Goal: Task Accomplishment & Management: Complete application form

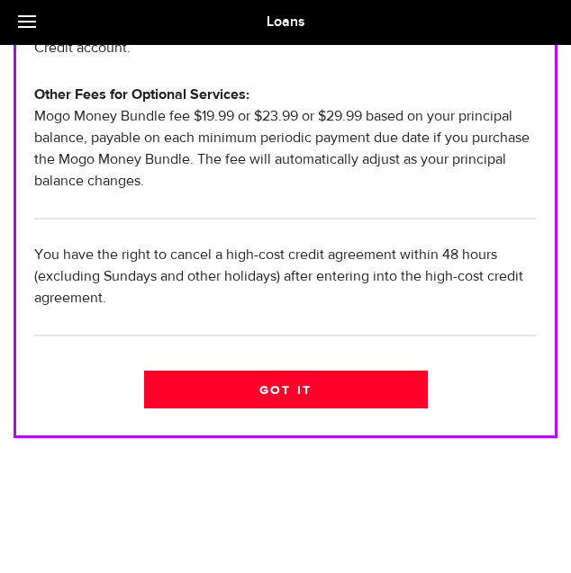
scroll to position [1113, 0]
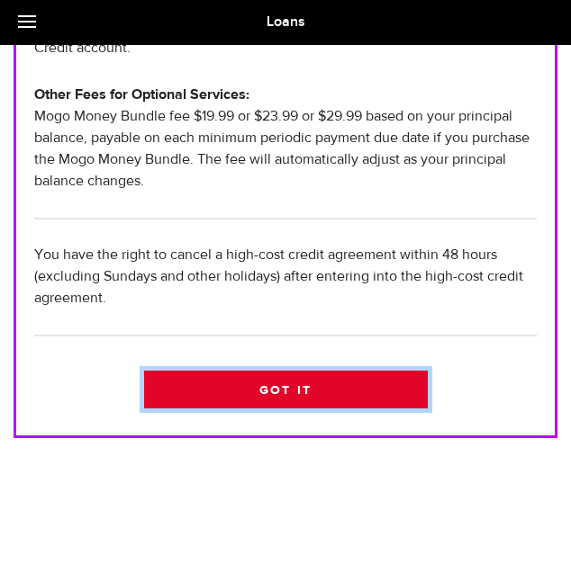
click at [345, 371] on link "Got it" at bounding box center [285, 390] width 283 height 38
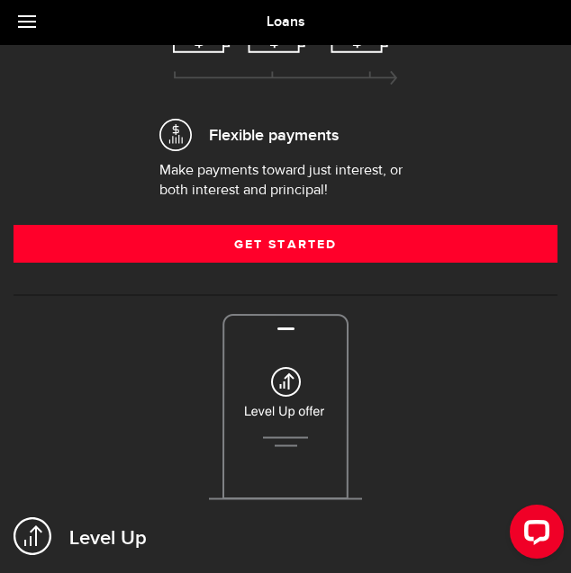
scroll to position [360, 0]
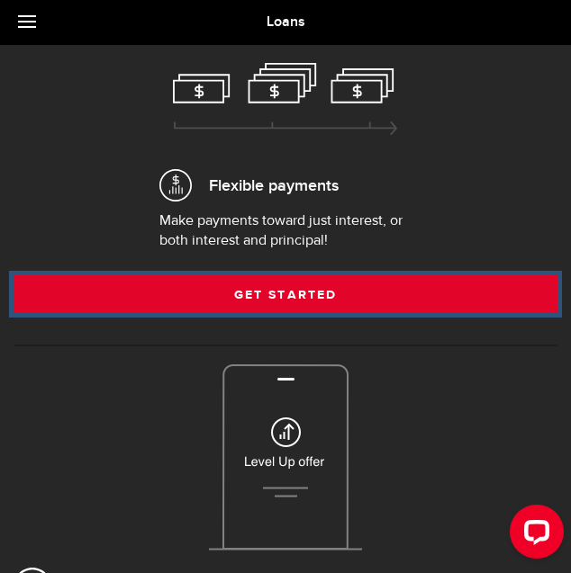
click at [331, 277] on link "Get Started" at bounding box center [285, 294] width 544 height 38
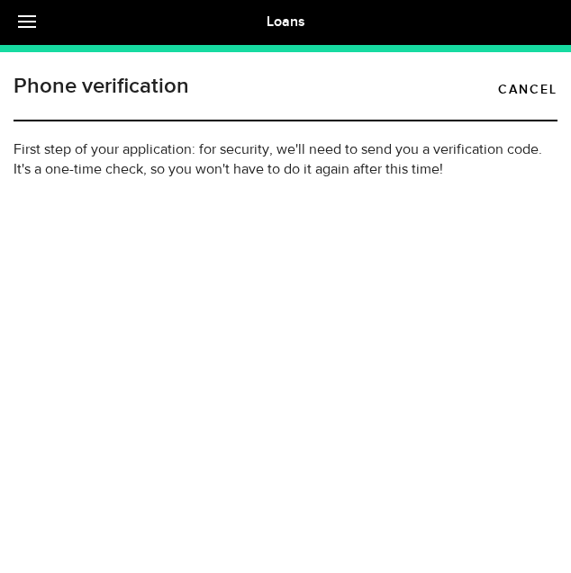
type input "4313349986"
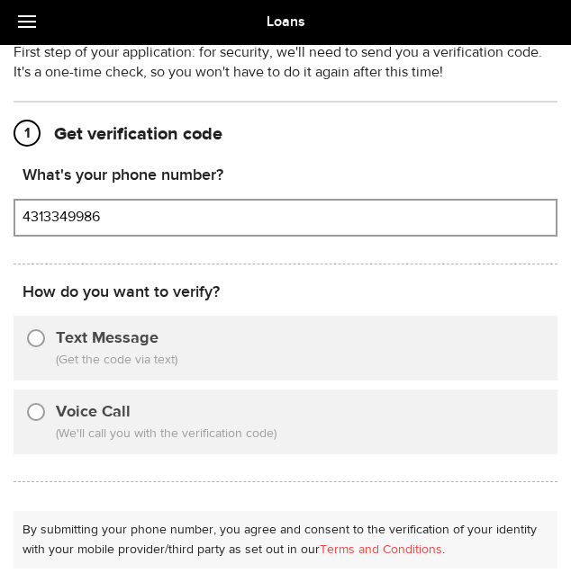
scroll to position [180, 0]
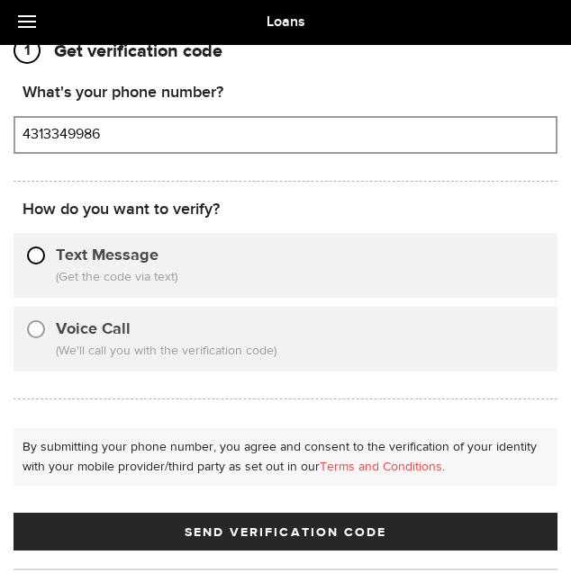
drag, startPoint x: 323, startPoint y: 256, endPoint x: 340, endPoint y: 280, distance: 29.0
click at [45, 256] on input "Text Message" at bounding box center [36, 253] width 18 height 18
radio input "true"
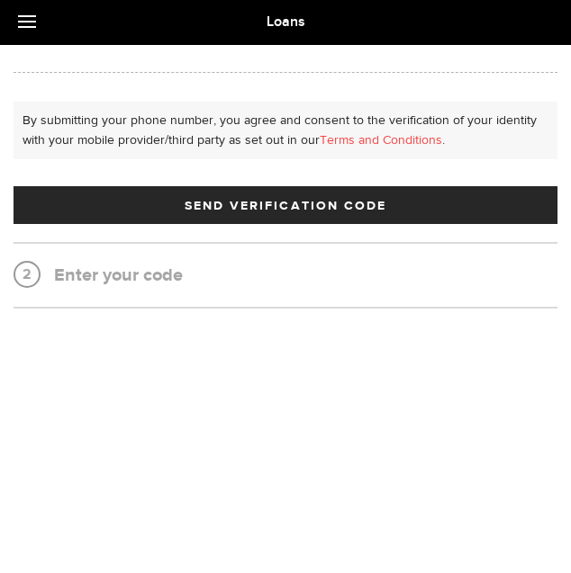
scroll to position [581, 0]
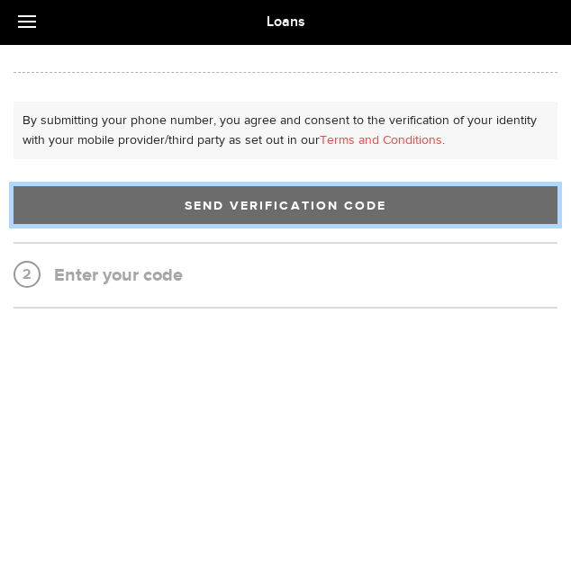
click at [351, 224] on button "Send Verification Code" at bounding box center [285, 205] width 544 height 38
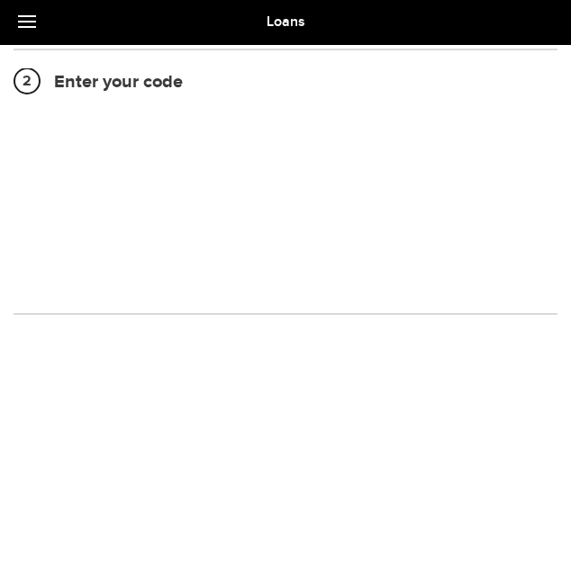
scroll to position [313, 0]
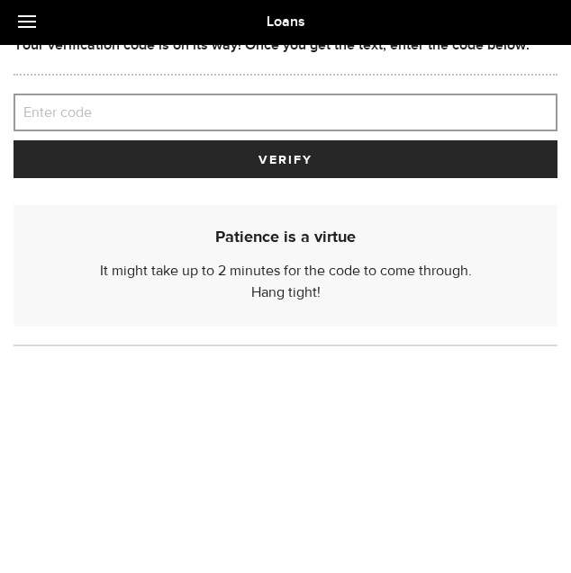
click at [400, 131] on label "Enter code" at bounding box center [285, 112] width 544 height 37
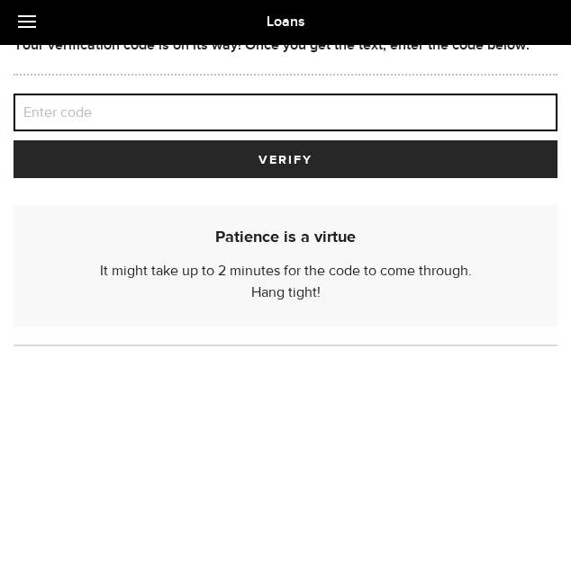
click at [400, 131] on input "Enter code" at bounding box center [285, 113] width 544 height 38
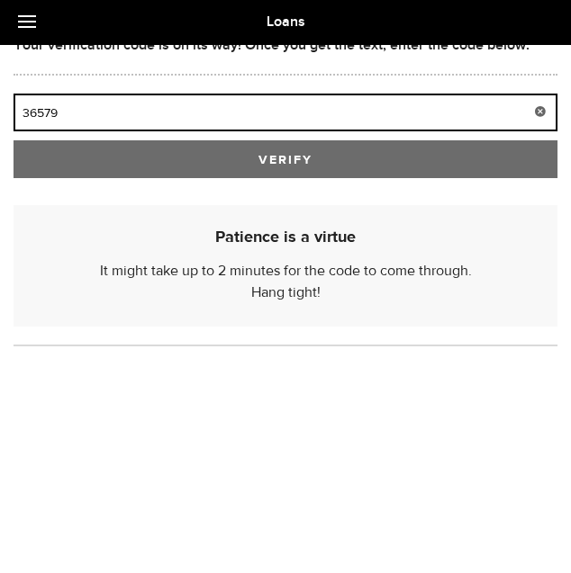
type input "36579"
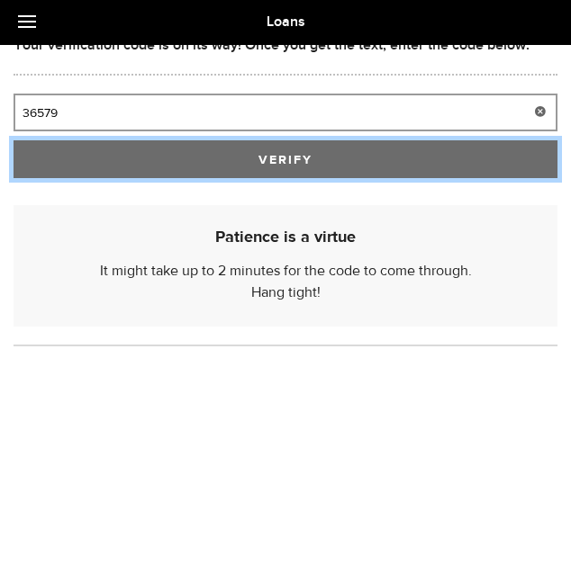
click at [299, 177] on span "submit" at bounding box center [285, 163] width 28 height 28
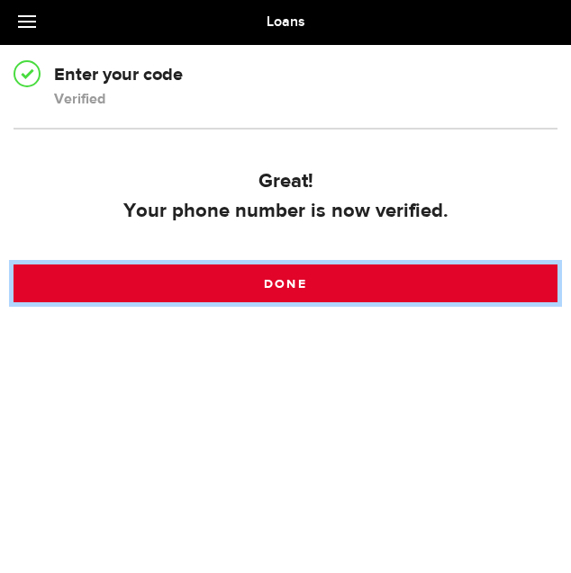
click at [348, 302] on link "Done" at bounding box center [285, 284] width 544 height 38
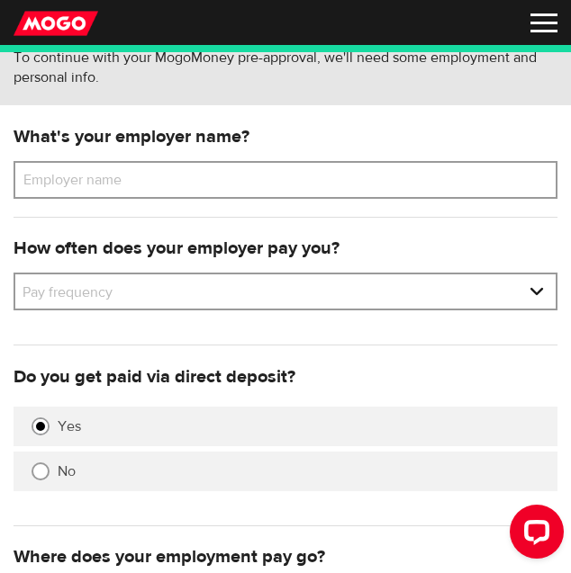
scroll to position [180, 0]
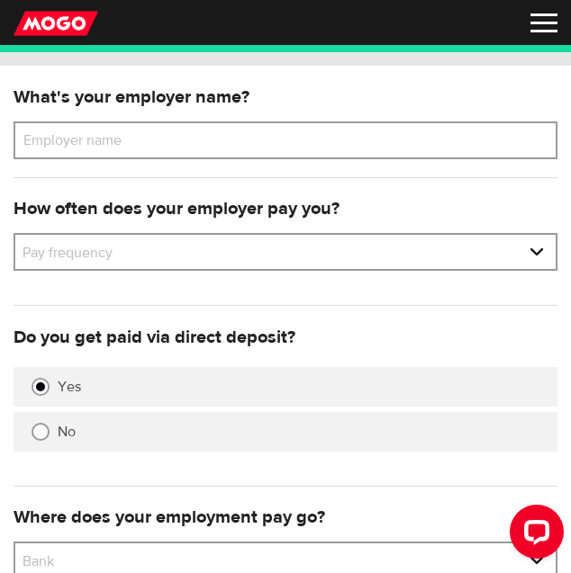
click at [158, 159] on label "Employer name" at bounding box center [85, 140] width 145 height 38
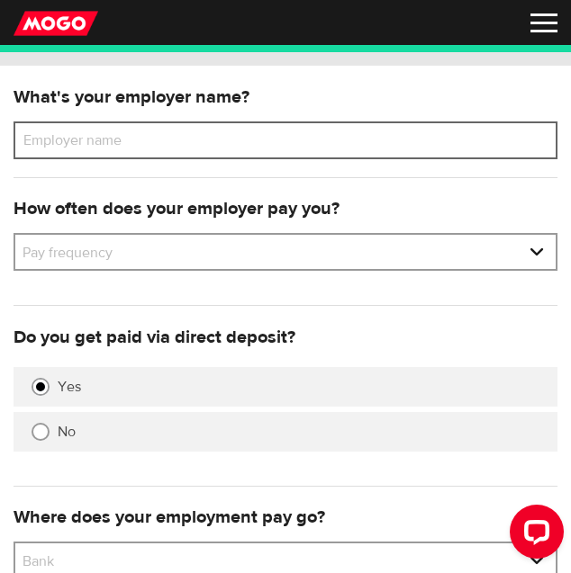
click at [403, 159] on input "Employer name" at bounding box center [285, 140] width 544 height 38
type input "Destination Motors Inc."
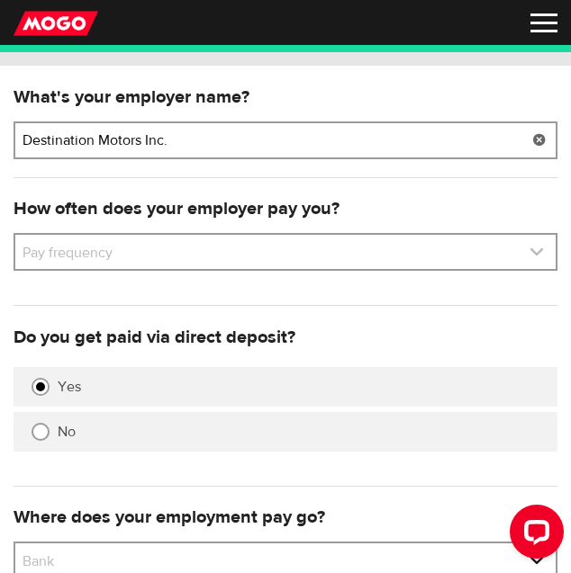
click at [415, 269] on link at bounding box center [285, 252] width 540 height 34
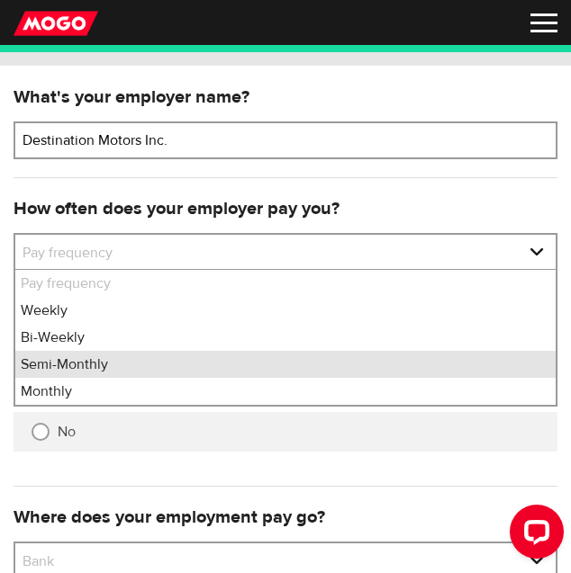
click at [368, 378] on li "Semi-Monthly" at bounding box center [285, 364] width 540 height 27
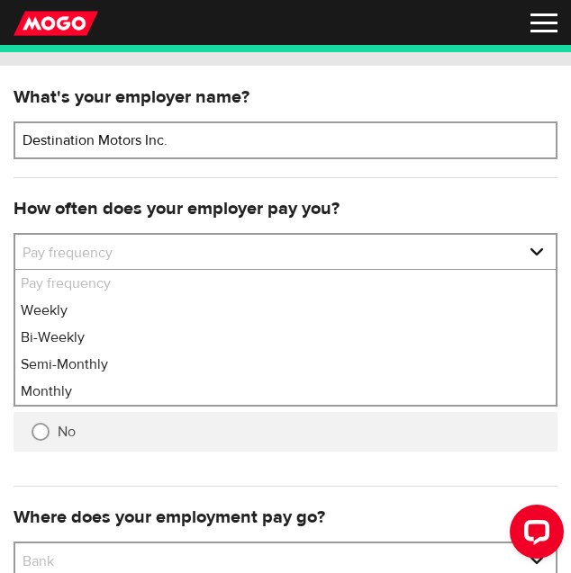
select select "3"
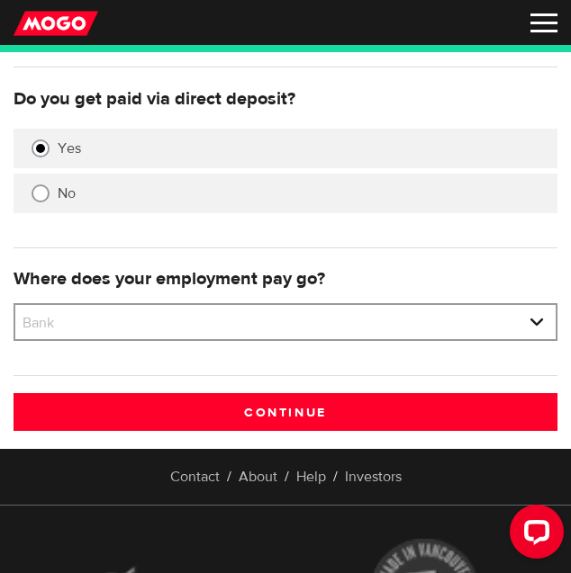
scroll to position [450, 0]
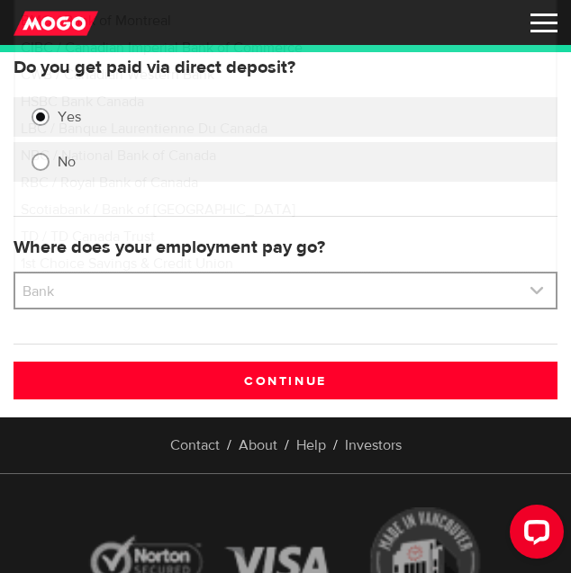
click at [379, 308] on link at bounding box center [285, 291] width 540 height 34
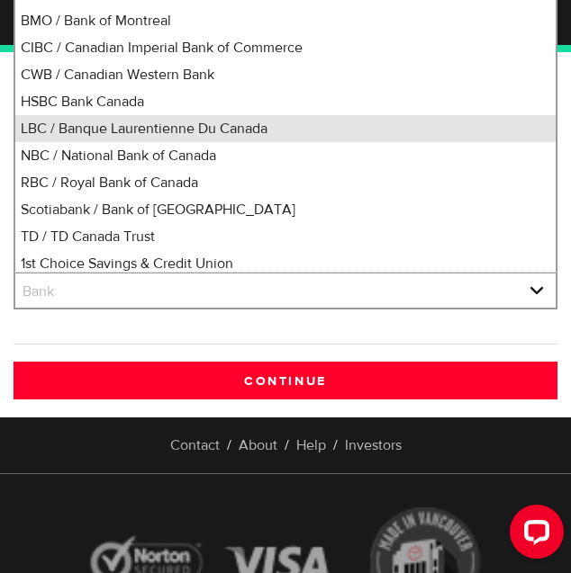
scroll to position [25, 0]
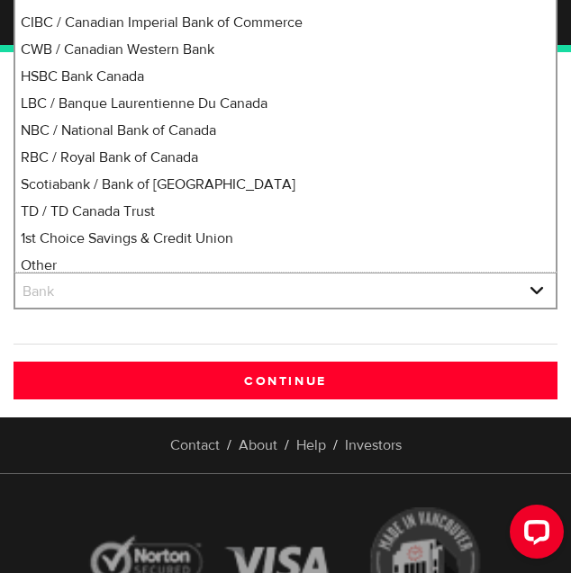
select select "1"
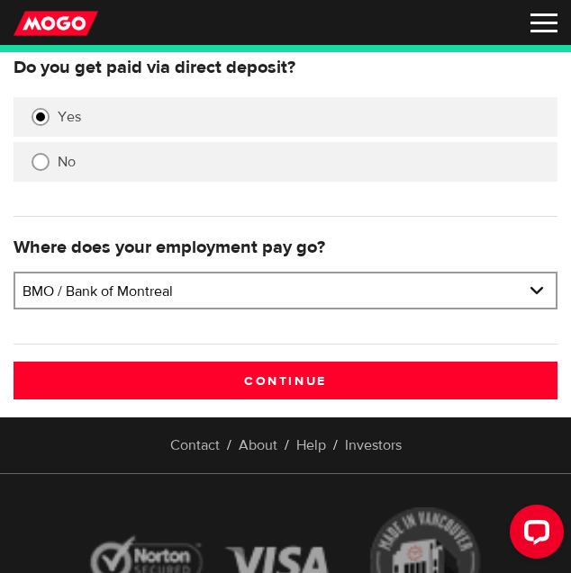
click at [439, 345] on div "Where does your employment pay go? Bank Please select your bank BMO / Bank of M…" at bounding box center [285, 289] width 544 height 111
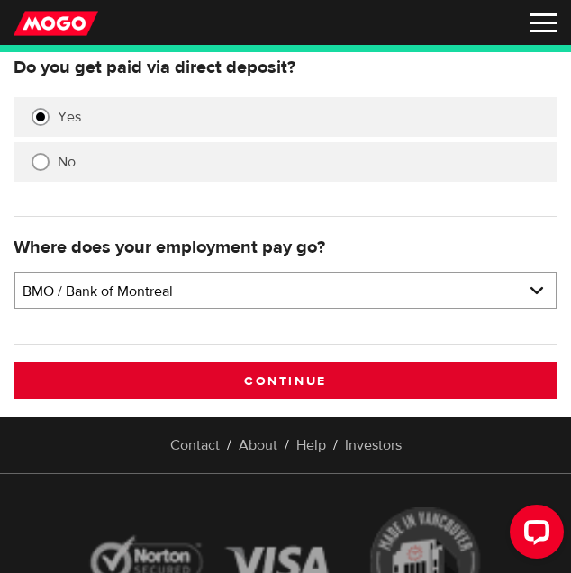
click at [303, 400] on input "Continue" at bounding box center [285, 381] width 544 height 38
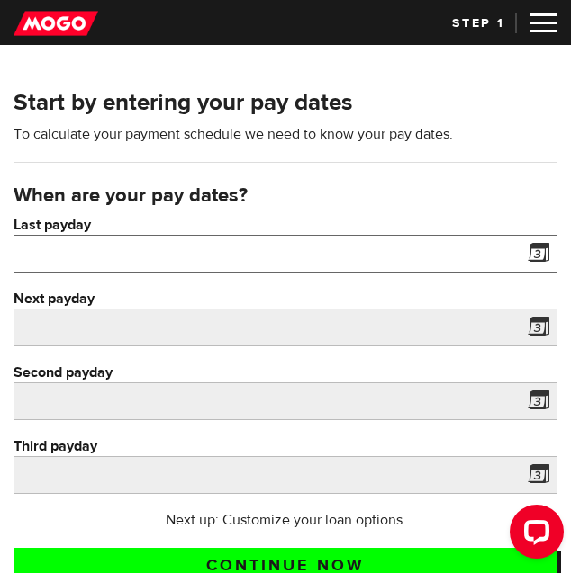
click at [218, 273] on input "Last payday" at bounding box center [285, 254] width 544 height 38
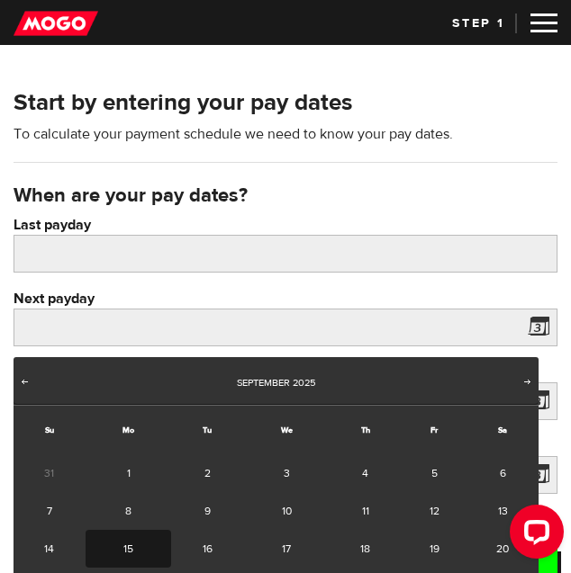
click at [85, 551] on link "15" at bounding box center [127, 549] width 85 height 38
type input "[DATE]"
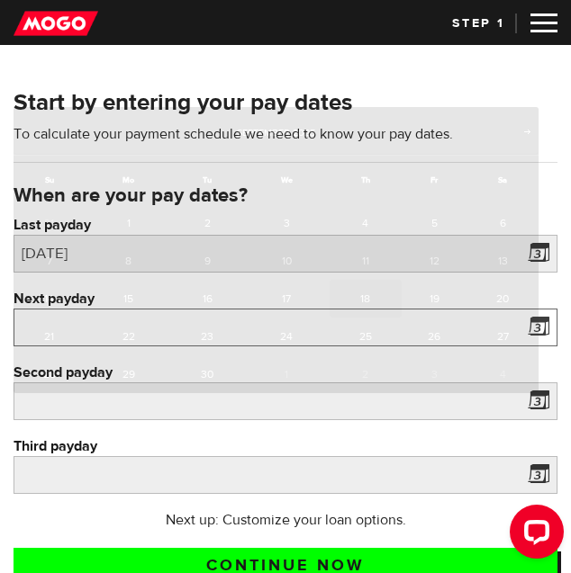
click at [225, 346] on input "Next payday" at bounding box center [285, 328] width 544 height 38
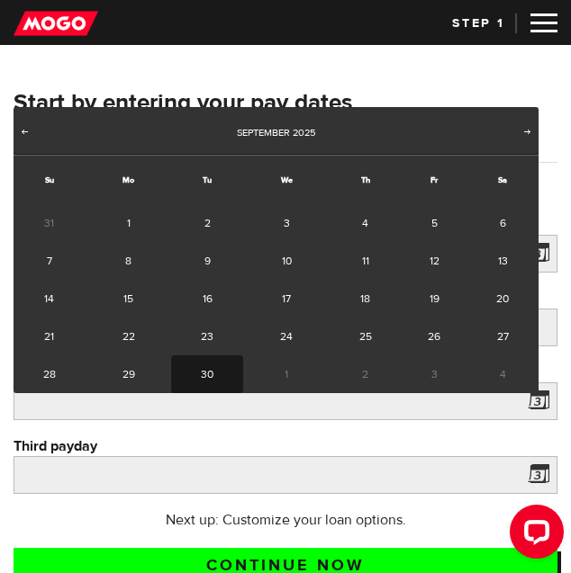
click at [171, 381] on link "30" at bounding box center [207, 374] width 72 height 38
type input "[DATE]"
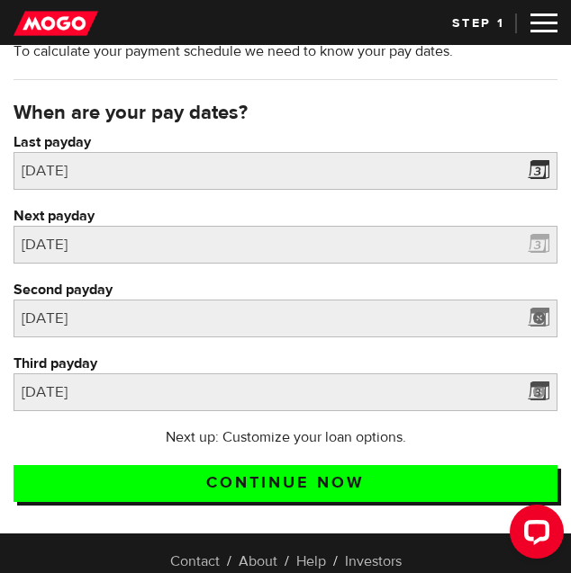
scroll to position [180, 0]
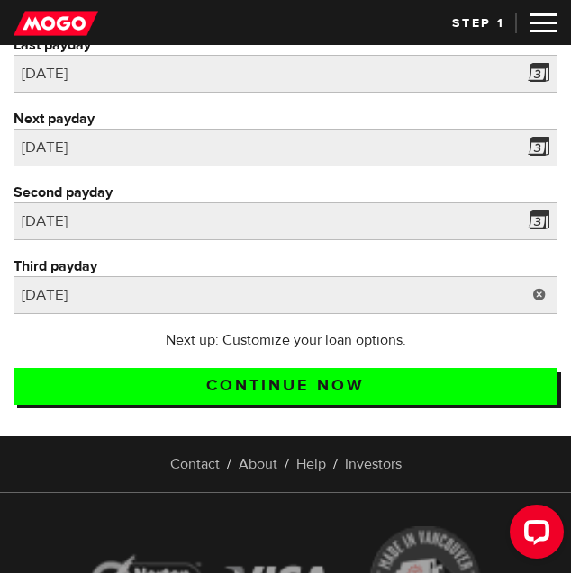
click at [537, 314] on link at bounding box center [539, 295] width 36 height 38
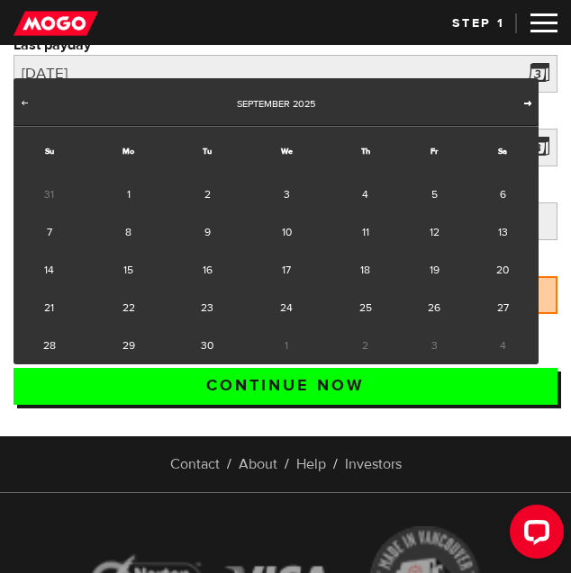
click at [520, 100] on span "Next" at bounding box center [527, 102] width 14 height 14
click at [401, 347] on link "31" at bounding box center [434, 346] width 66 height 38
type input "[DATE]"
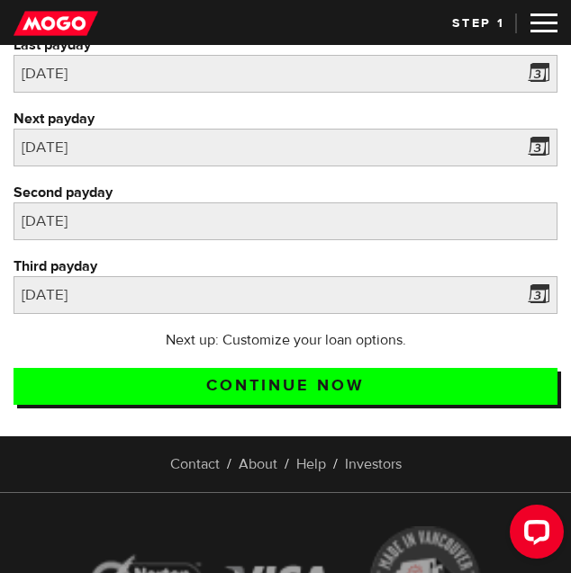
click at [373, 256] on div "Second payday Please enter your second pay date. [DATE]" at bounding box center [285, 220] width 571 height 74
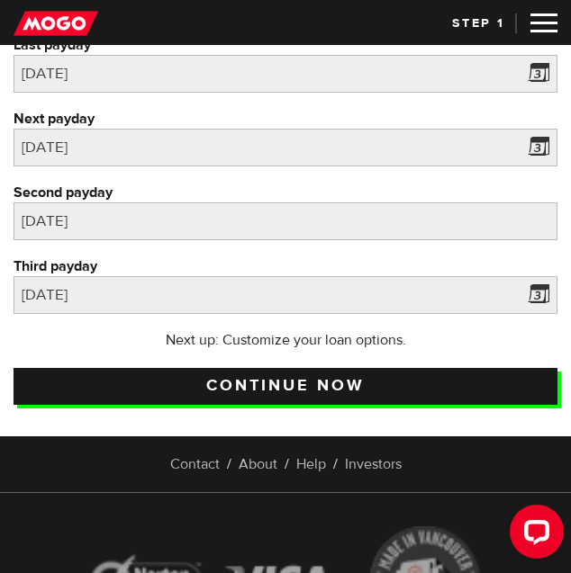
click at [314, 405] on input "Continue now" at bounding box center [285, 386] width 544 height 37
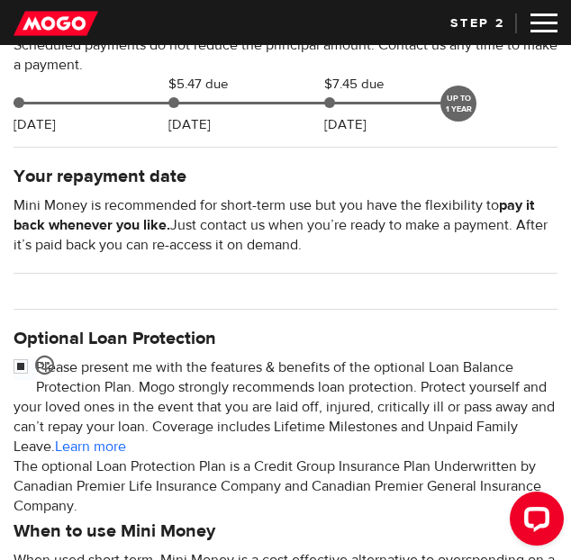
scroll to position [180, 0]
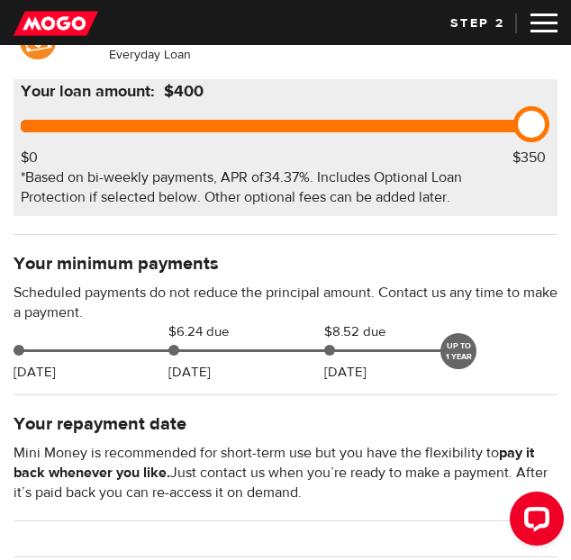
drag, startPoint x: 385, startPoint y: 228, endPoint x: 441, endPoint y: 233, distance: 56.1
click at [441, 216] on div "Your loan amount: $400 $0 $350 *Based on bi-weekly payments, APR of 34.37% . In…" at bounding box center [285, 147] width 544 height 137
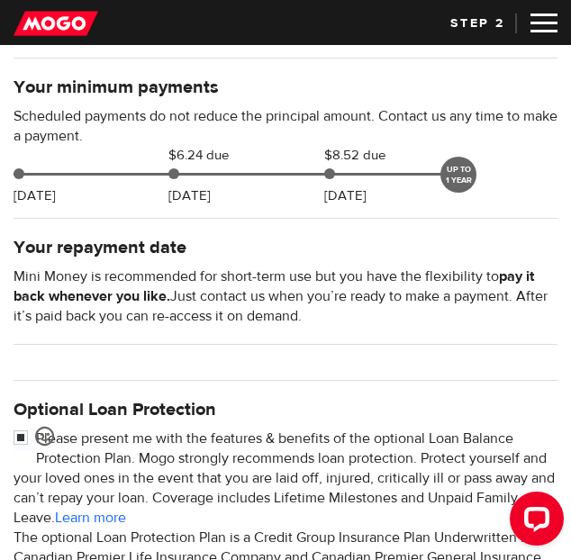
scroll to position [360, 0]
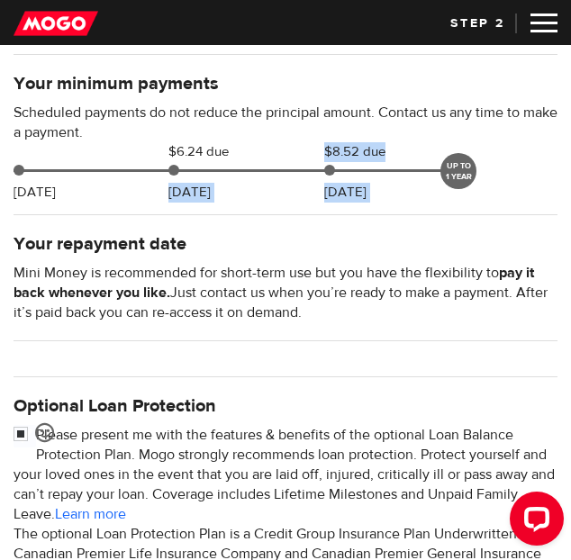
drag, startPoint x: 536, startPoint y: 330, endPoint x: 392, endPoint y: 337, distance: 144.1
click at [392, 189] on div "Sep 19 $6.24 due Sep 30 $8.52 due Oct 15 UP TO 1 YEAR" at bounding box center [238, 165] width 465 height 47
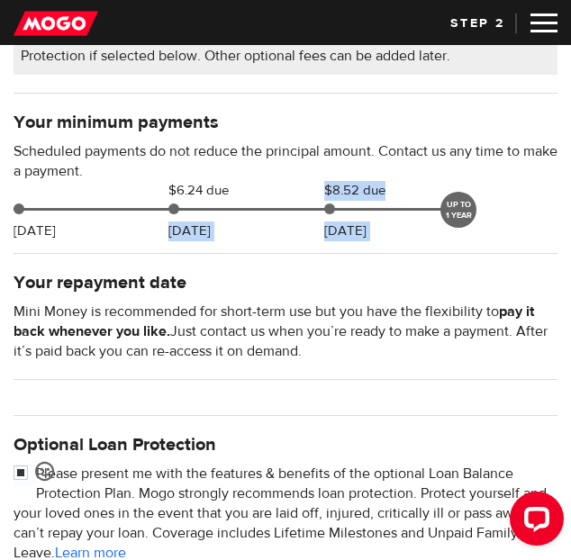
scroll to position [270, 0]
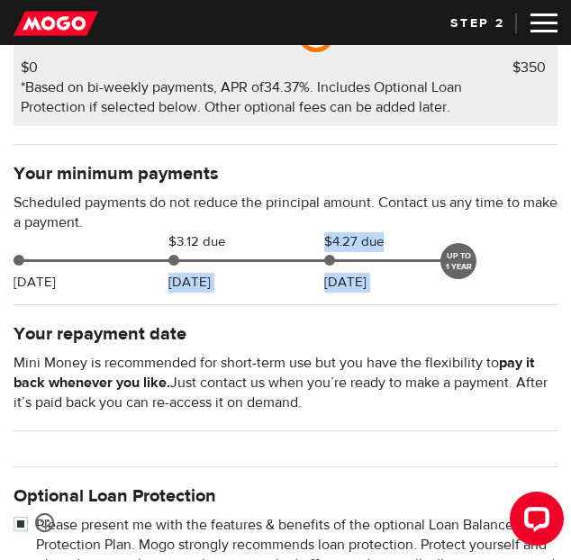
drag, startPoint x: 388, startPoint y: 126, endPoint x: 270, endPoint y: 124, distance: 117.9
click at [270, 124] on div "Your loan amount: $200 $0 $350 *Based on bi-weekly payments, APR of 34.37% . In…" at bounding box center [285, 57] width 529 height 137
drag, startPoint x: 238, startPoint y: 130, endPoint x: 284, endPoint y: 130, distance: 45.9
click at [284, 42] on div at bounding box center [272, 36] width 502 height 13
drag, startPoint x: 250, startPoint y: 134, endPoint x: 324, endPoint y: 134, distance: 73.8
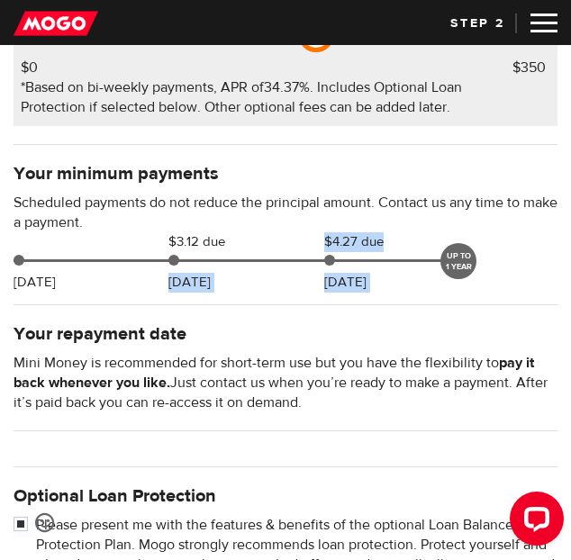
click at [323, 42] on div at bounding box center [272, 36] width 502 height 13
click at [342, 42] on div at bounding box center [272, 36] width 502 height 13
click at [310, 42] on div at bounding box center [272, 36] width 502 height 13
click at [364, 42] on div at bounding box center [272, 36] width 502 height 13
drag, startPoint x: 383, startPoint y: 137, endPoint x: 343, endPoint y: 127, distance: 41.7
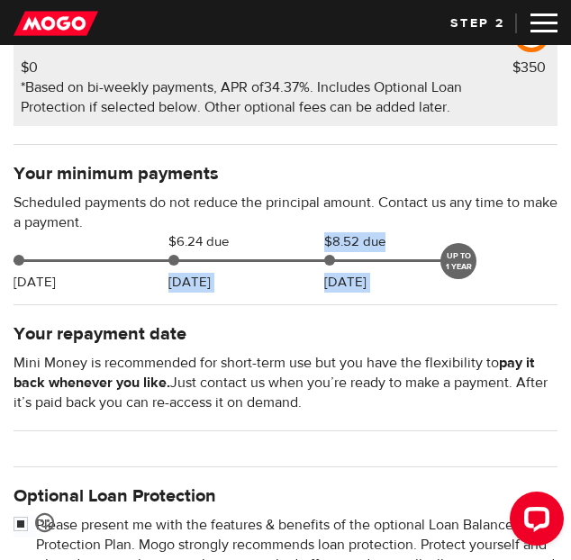
click at [343, 42] on div at bounding box center [272, 36] width 502 height 13
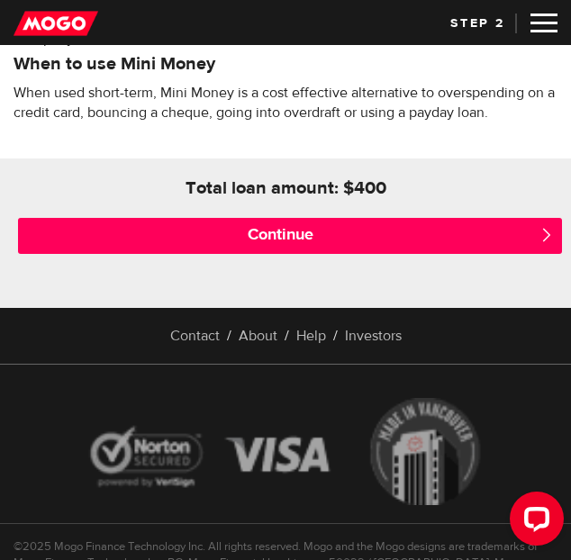
scroll to position [1080, 0]
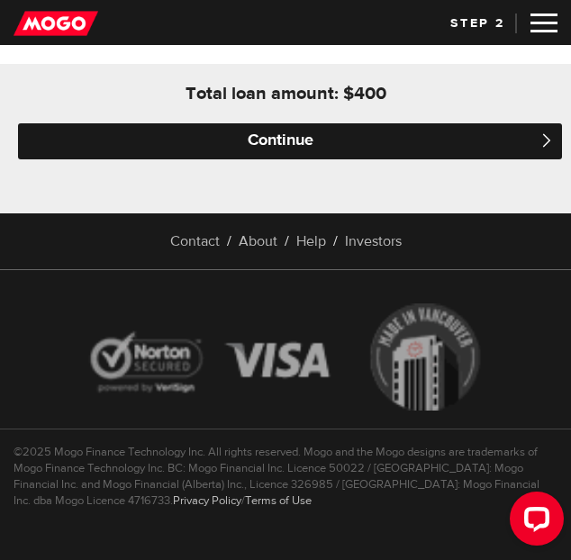
click at [317, 159] on input "Continue" at bounding box center [290, 141] width 544 height 36
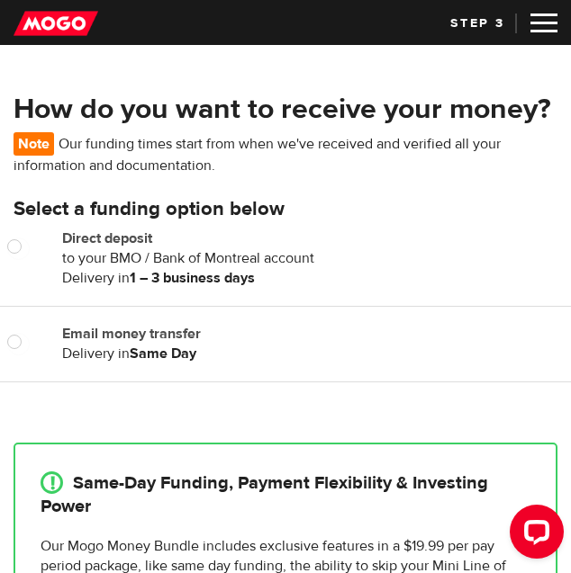
scroll to position [270, 0]
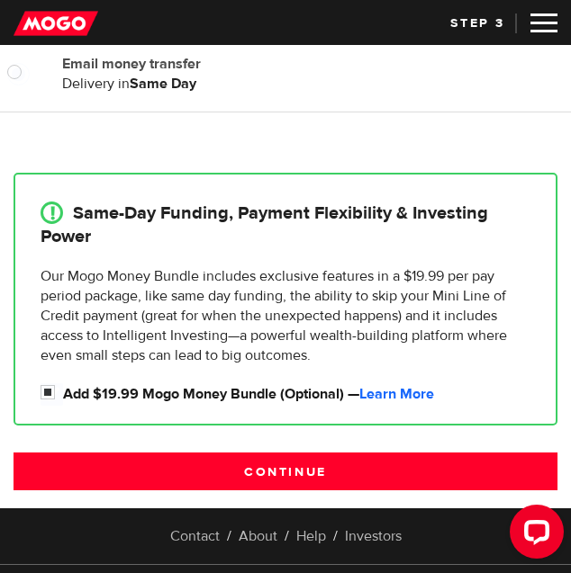
radio input "true"
click at [169, 74] on label "Email money transfer" at bounding box center [309, 64] width 494 height 20
click at [30, 85] on input "Email money transfer" at bounding box center [18, 74] width 22 height 22
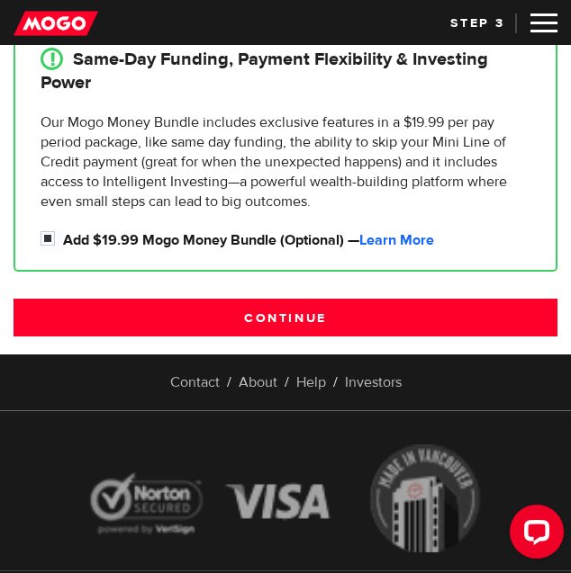
scroll to position [450, 0]
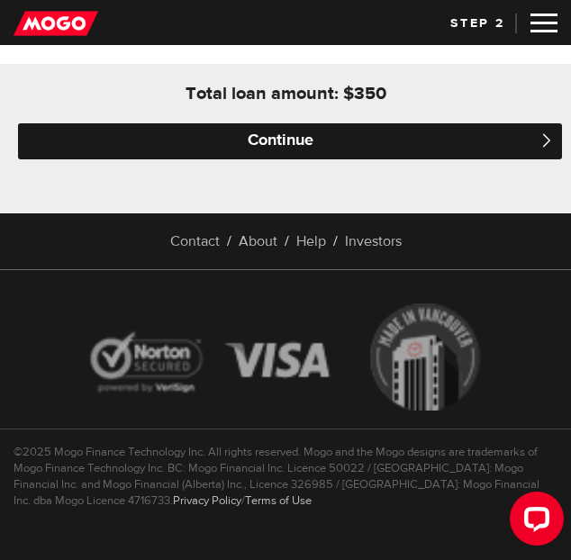
click at [299, 159] on input "Continue" at bounding box center [290, 141] width 544 height 36
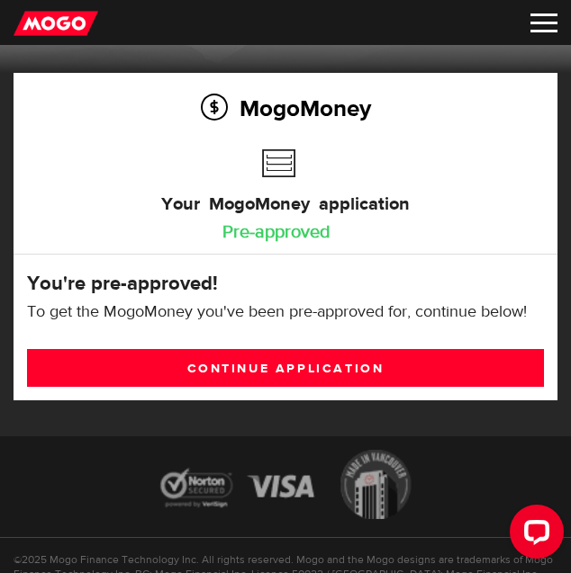
scroll to position [46, 0]
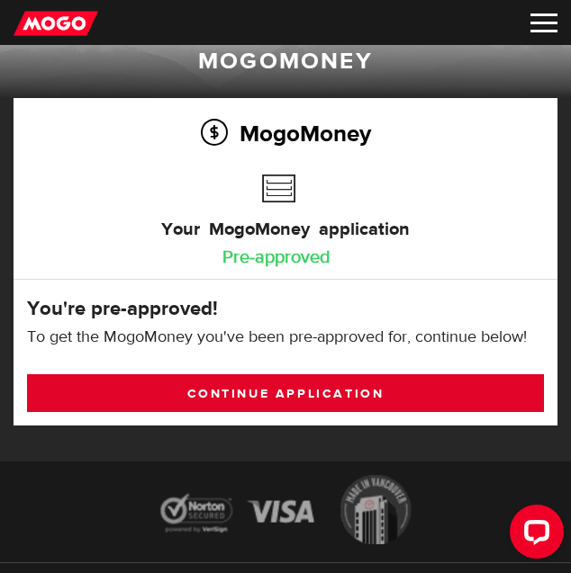
click at [205, 412] on link "Continue application" at bounding box center [285, 393] width 517 height 38
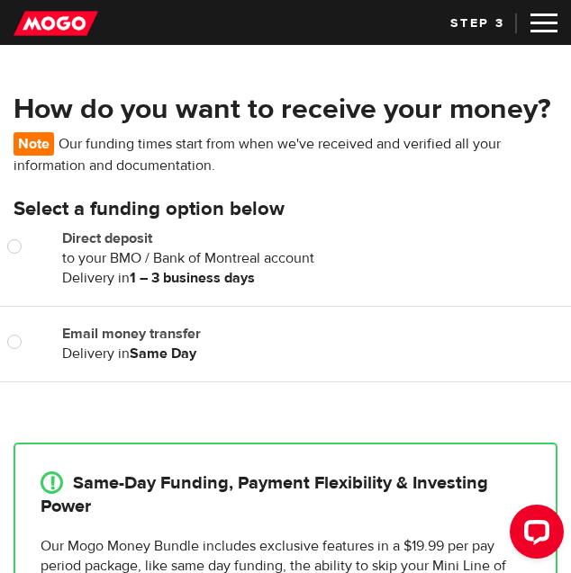
scroll to position [270, 0]
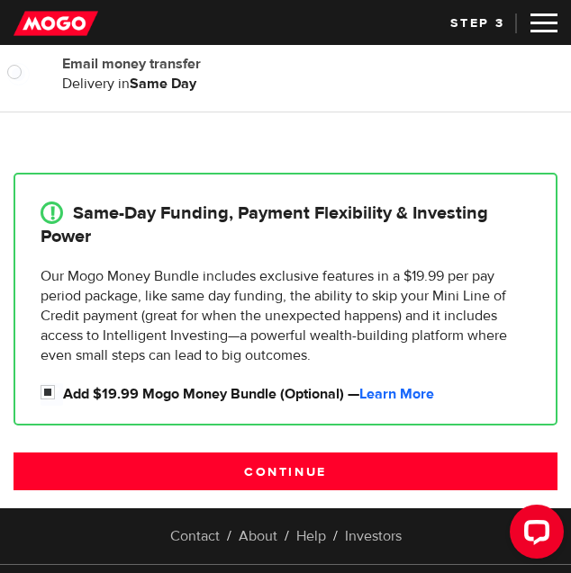
radio input "true"
click at [129, 74] on label "Email money transfer" at bounding box center [309, 64] width 494 height 20
click at [30, 85] on input "Email money transfer" at bounding box center [18, 74] width 22 height 22
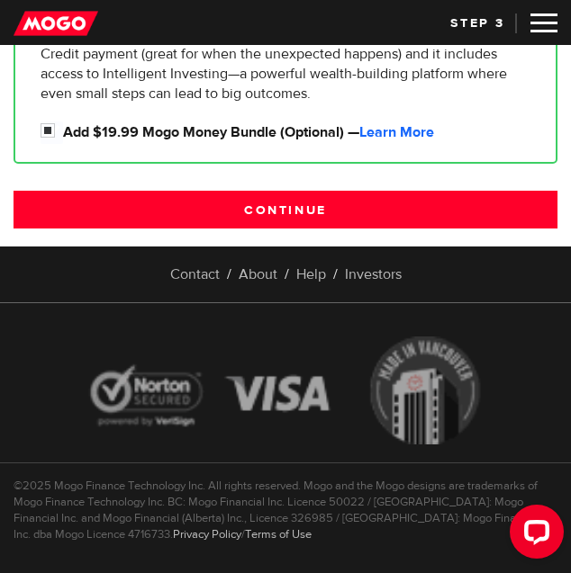
scroll to position [540, 0]
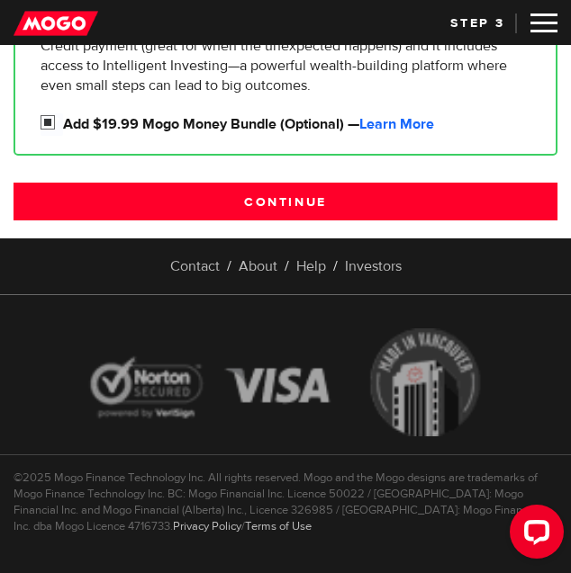
click at [63, 136] on input "Add $19.99 Mogo Money Bundle (Optional) — Learn More" at bounding box center [51, 124] width 22 height 22
checkbox input "false"
radio input "false"
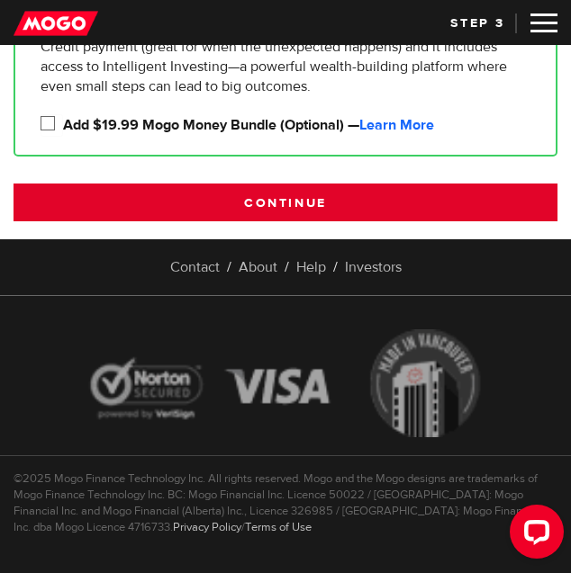
click at [299, 221] on input "Continue" at bounding box center [285, 203] width 544 height 38
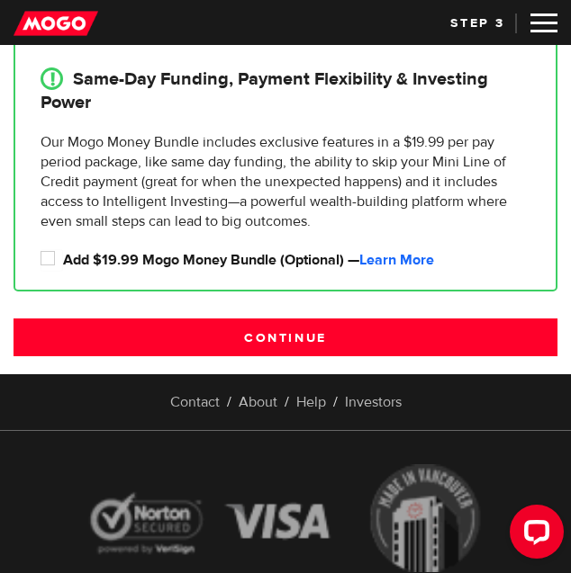
scroll to position [602, 0]
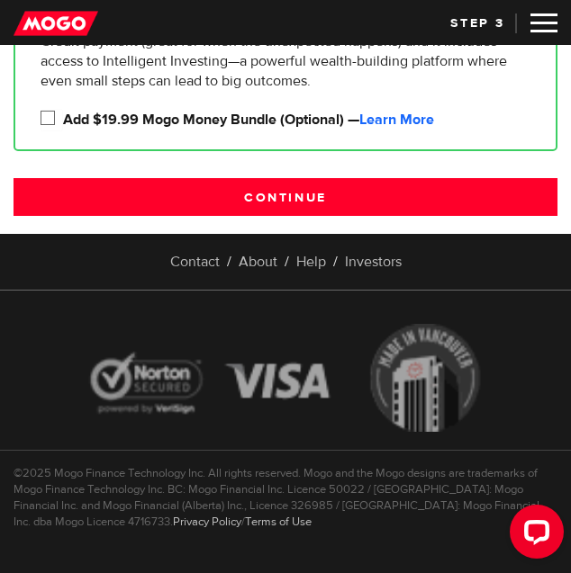
click at [63, 131] on input "Add $19.99 Mogo Money Bundle (Optional) — Learn More" at bounding box center [51, 120] width 22 height 22
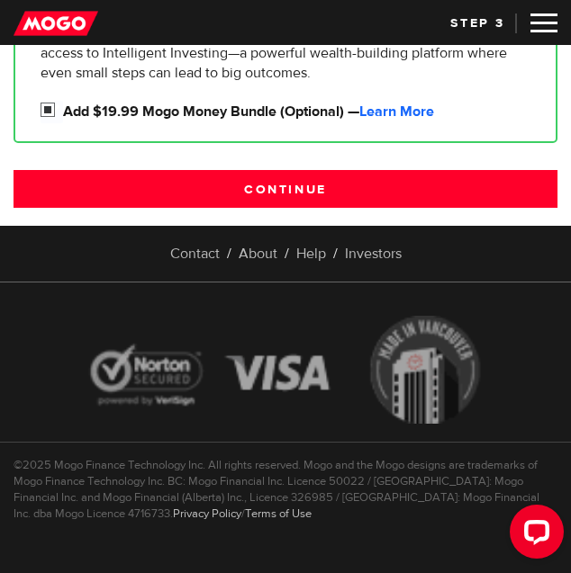
scroll to position [782, 0]
click at [63, 123] on input "Add $19.99 Mogo Money Bundle (Optional) — Learn More" at bounding box center [51, 112] width 22 height 22
checkbox input "false"
drag, startPoint x: 312, startPoint y: 275, endPoint x: 450, endPoint y: 230, distance: 144.9
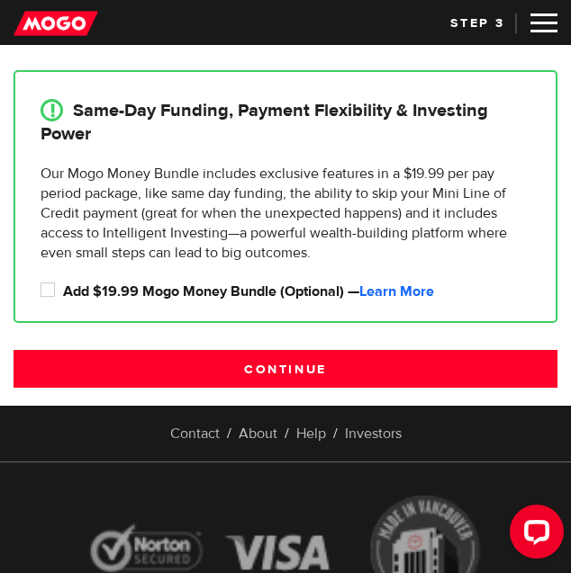
scroll to position [242, 0]
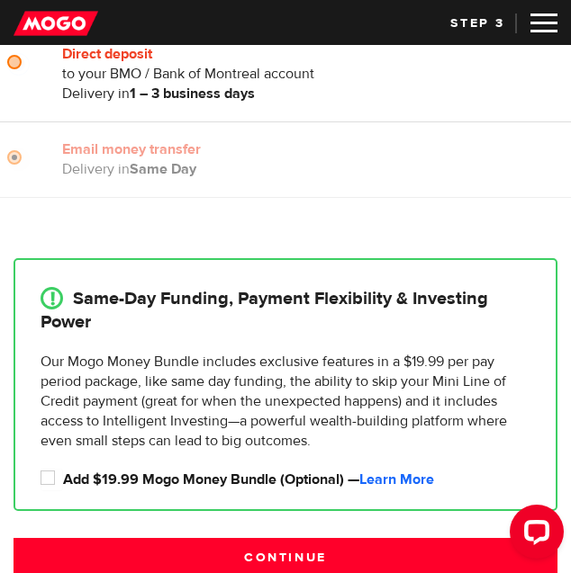
radio input "true"
click at [81, 64] on label "Direct deposit" at bounding box center [309, 54] width 494 height 20
click at [30, 76] on input "Direct deposit" at bounding box center [18, 64] width 22 height 22
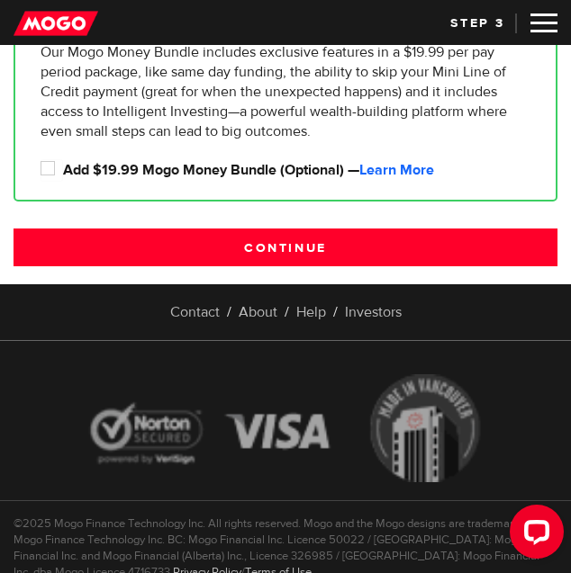
scroll to position [692, 0]
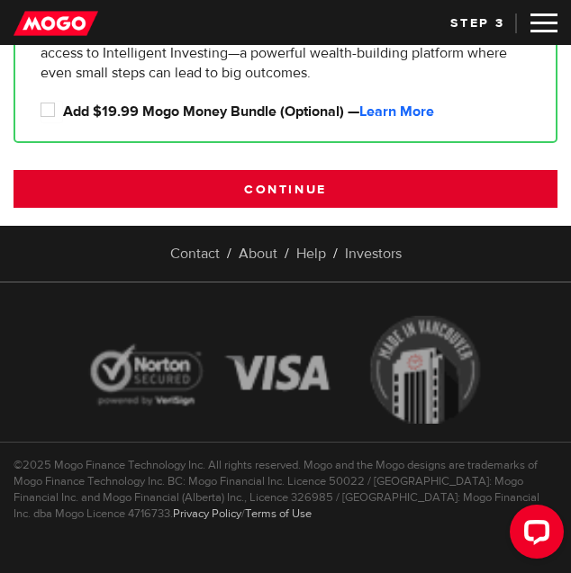
click at [340, 208] on input "Continue" at bounding box center [285, 189] width 544 height 38
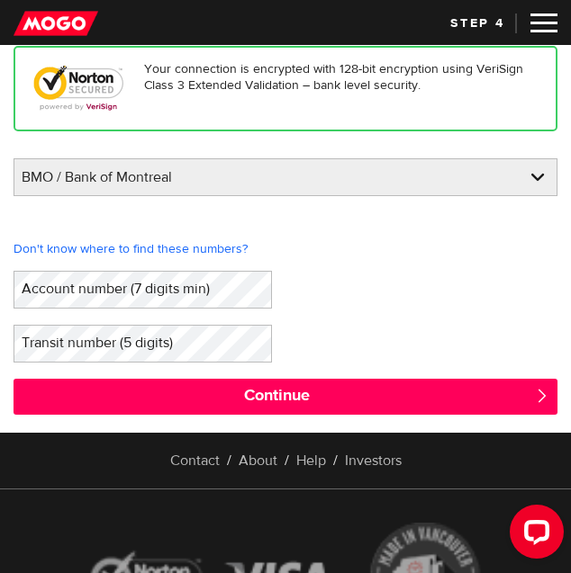
scroll to position [90, 0]
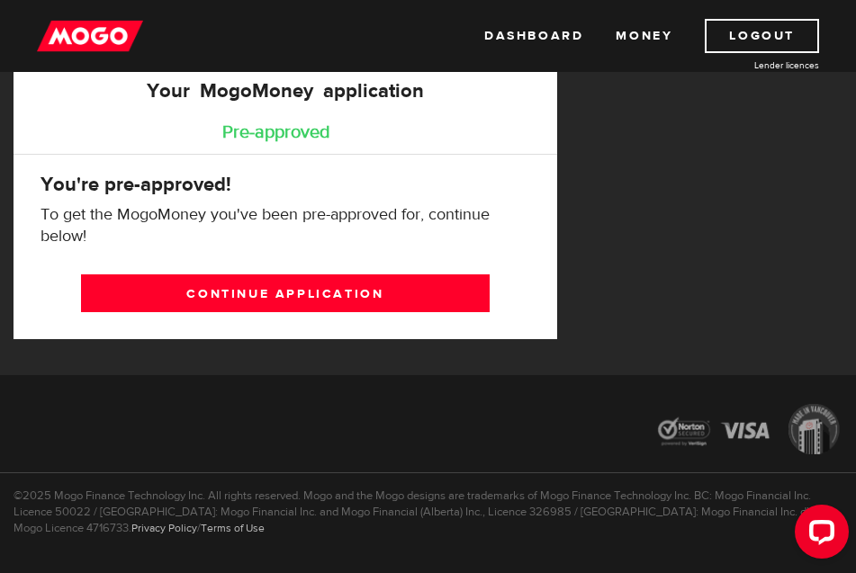
scroll to position [216, 0]
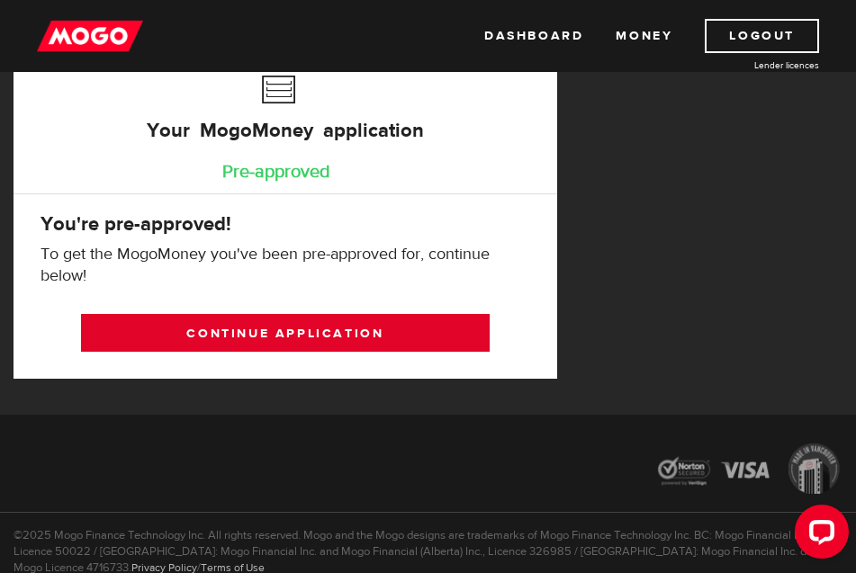
click at [324, 326] on link "Continue application" at bounding box center [285, 333] width 408 height 38
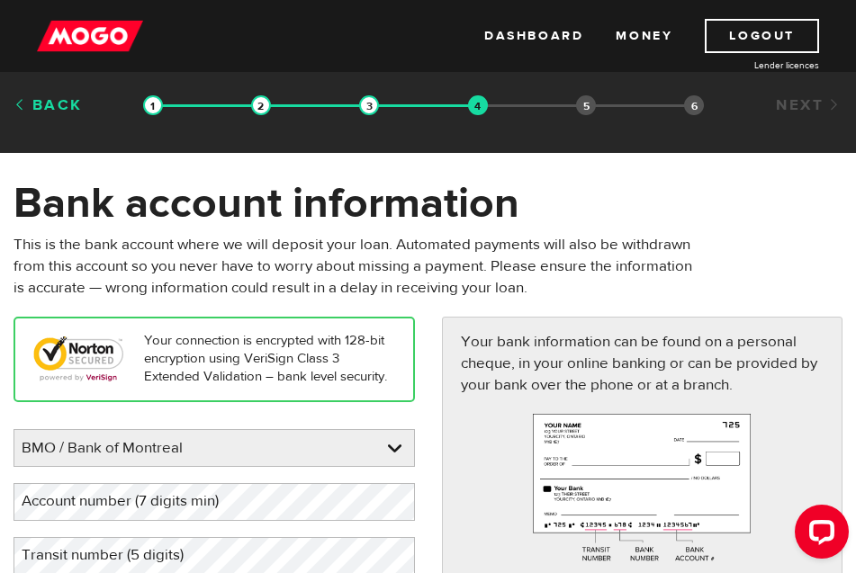
click at [65, 109] on link "Back" at bounding box center [47, 105] width 69 height 20
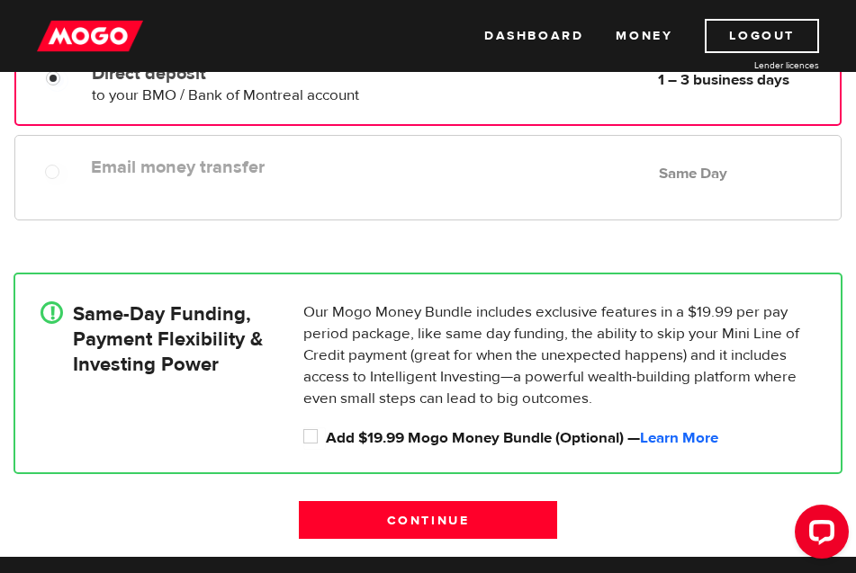
scroll to position [360, 0]
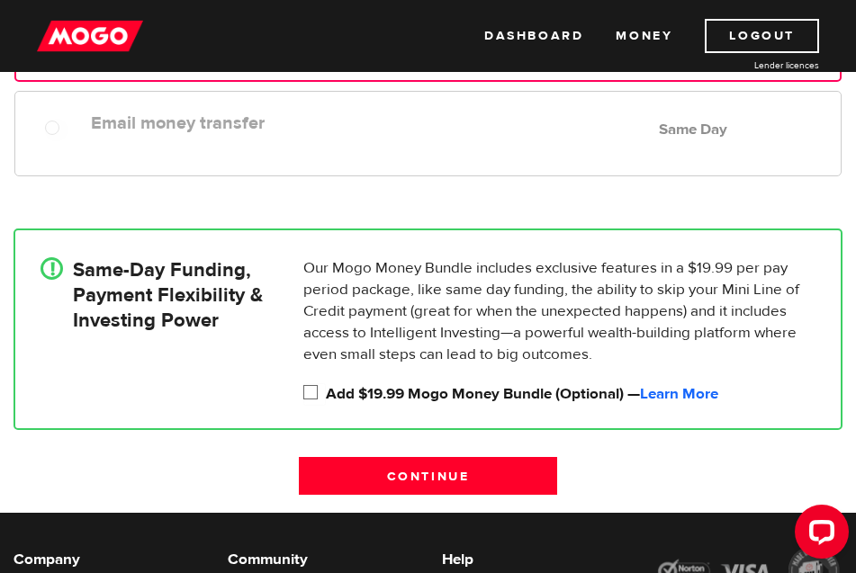
click at [310, 391] on input "Add $19.99 Mogo Money Bundle (Optional) — Learn More" at bounding box center [314, 394] width 22 height 22
checkbox input "true"
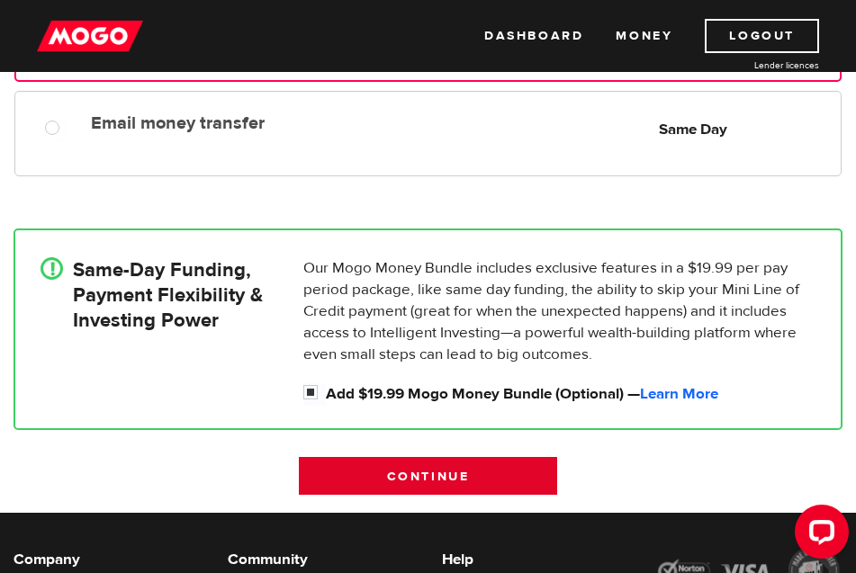
click at [419, 488] on input "Continue" at bounding box center [428, 476] width 258 height 38
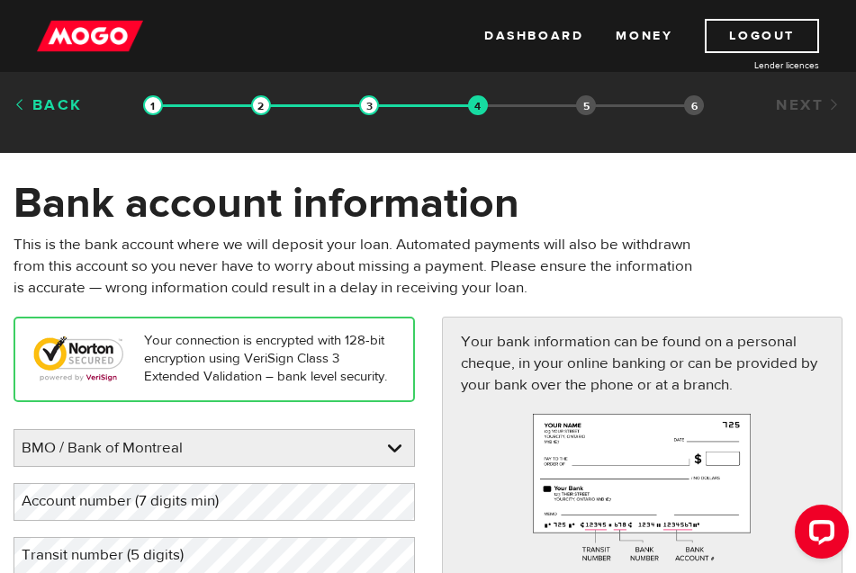
click at [38, 102] on link "Back" at bounding box center [47, 105] width 69 height 20
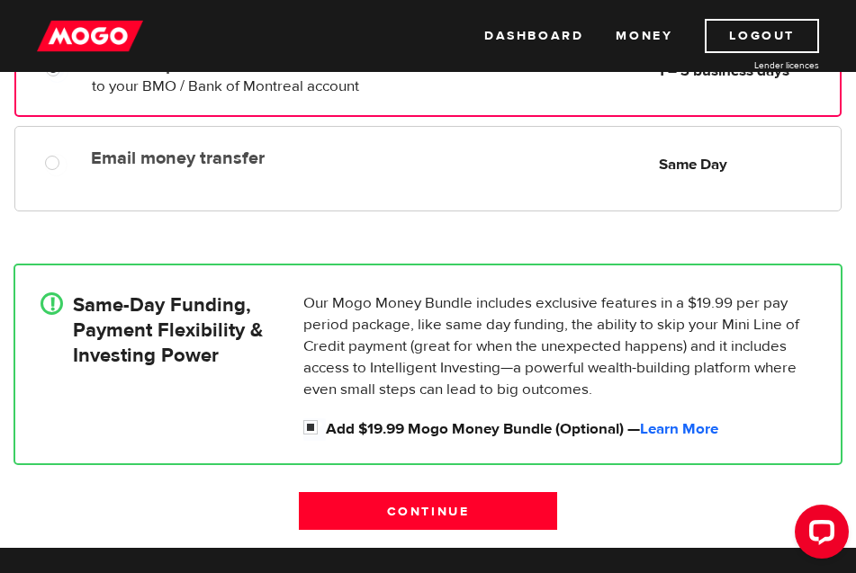
scroll to position [270, 0]
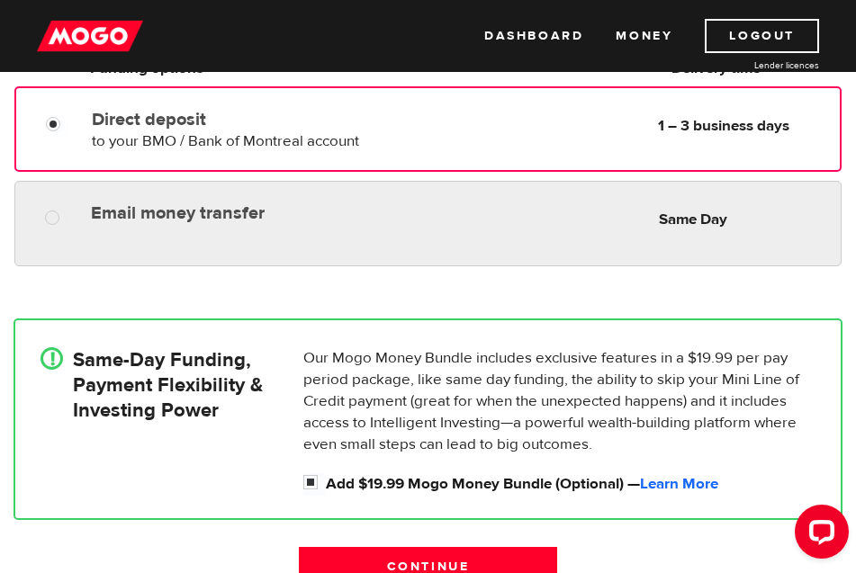
radio input "true"
click at [231, 222] on label "Email money transfer" at bounding box center [241, 213] width 301 height 22
click at [67, 222] on input "Email money transfer" at bounding box center [56, 220] width 22 height 22
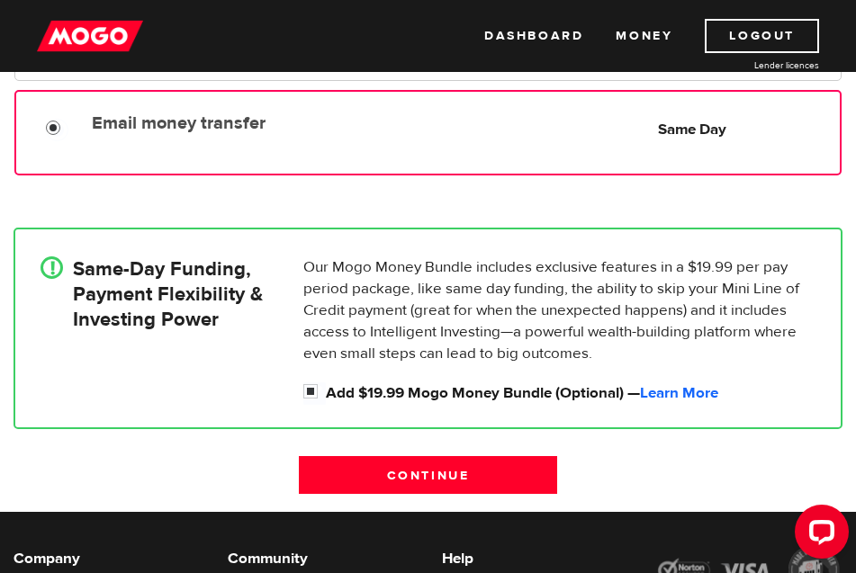
scroll to position [360, 0]
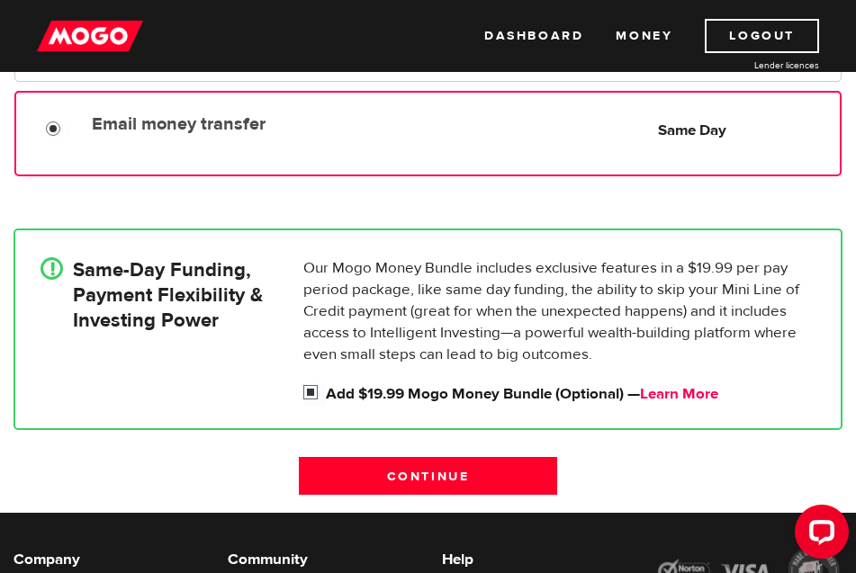
click at [681, 393] on link "Learn More" at bounding box center [679, 394] width 78 height 20
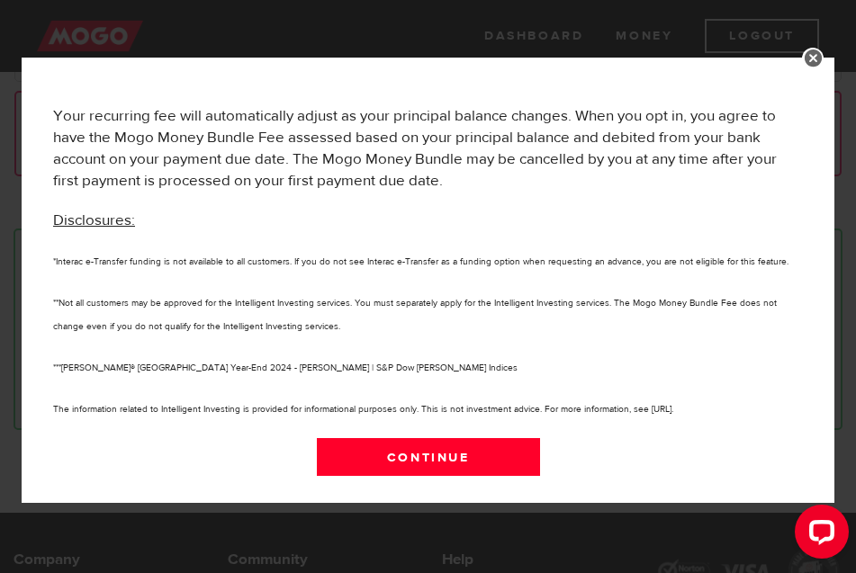
scroll to position [1319, 0]
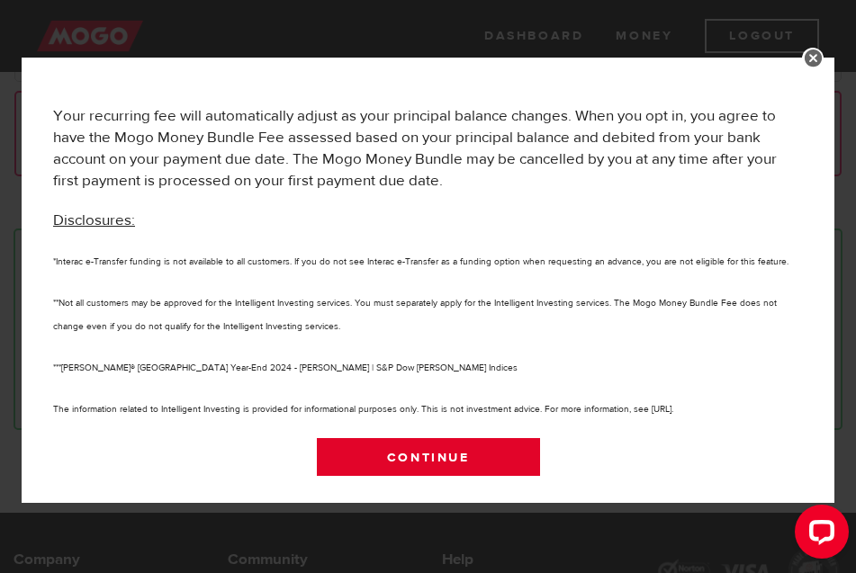
click at [455, 449] on link "Continue" at bounding box center [428, 457] width 223 height 38
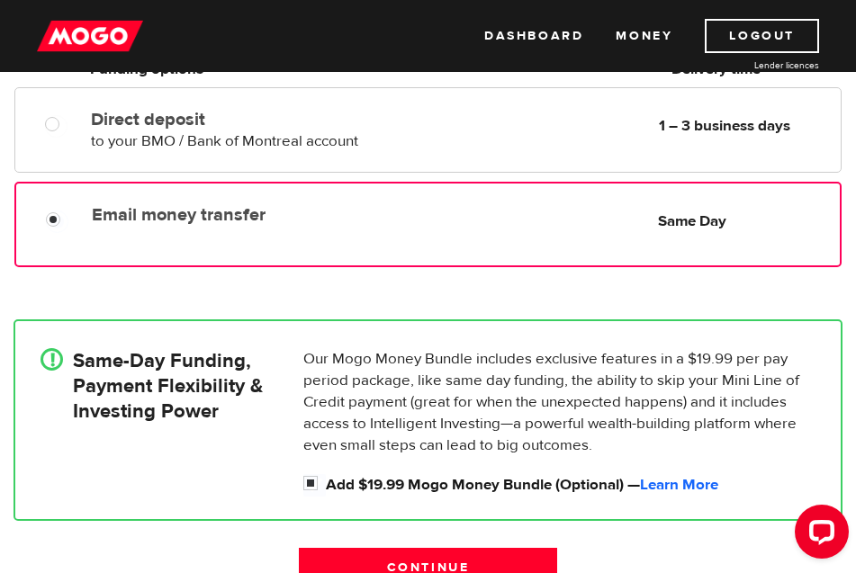
scroll to position [270, 0]
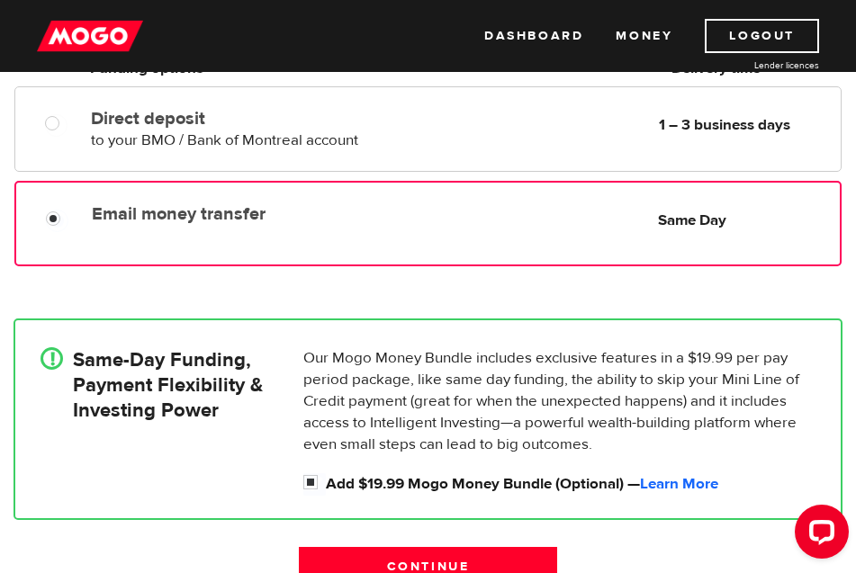
click at [297, 225] on div "Email money transfer Delivery in Same Day Same Day" at bounding box center [462, 213] width 755 height 35
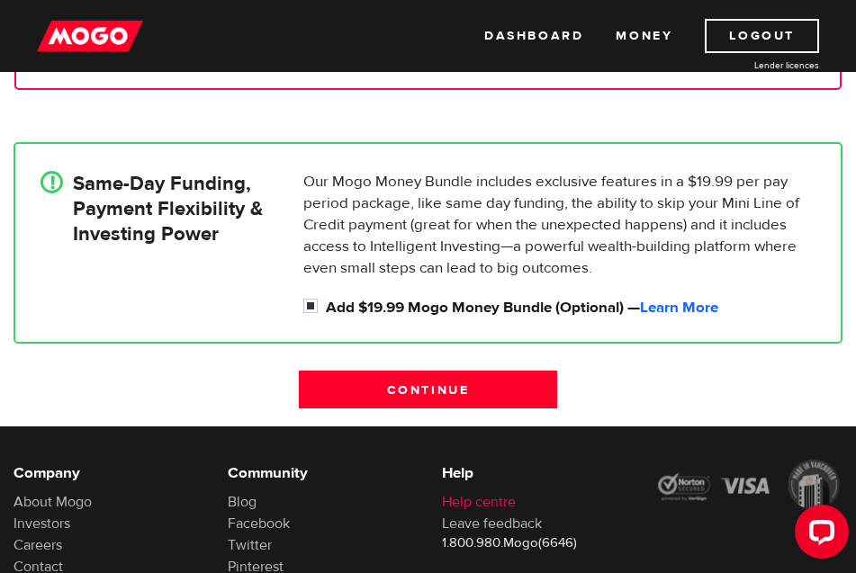
scroll to position [609, 0]
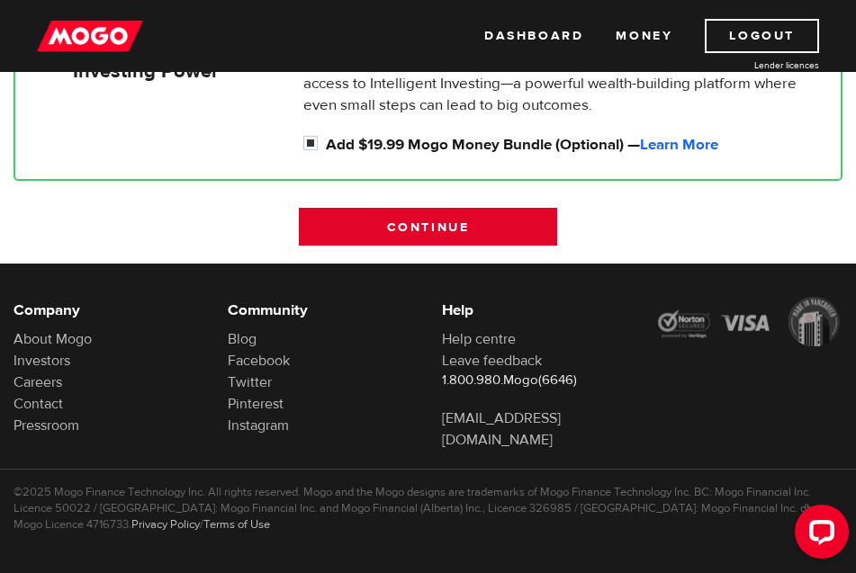
drag, startPoint x: 445, startPoint y: 229, endPoint x: 454, endPoint y: 229, distance: 9.9
click at [445, 229] on input "Continue" at bounding box center [428, 227] width 258 height 38
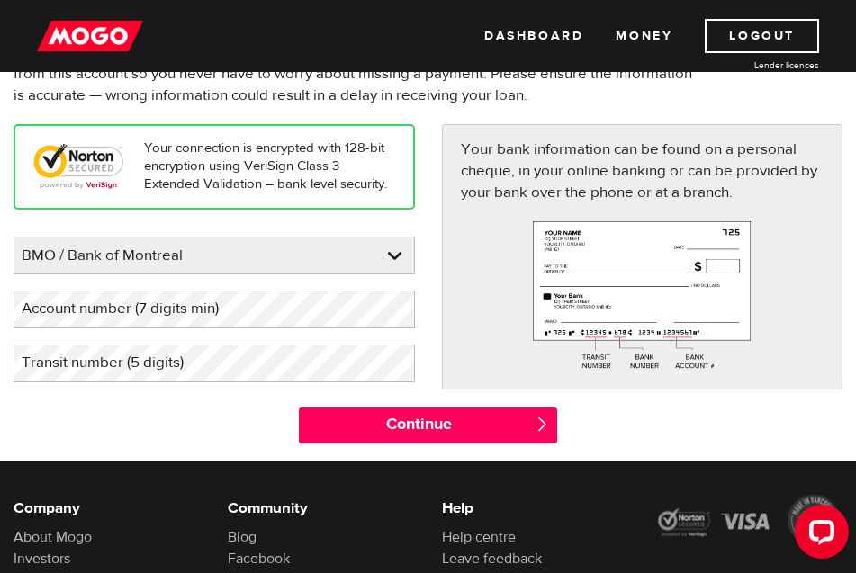
scroll to position [180, 0]
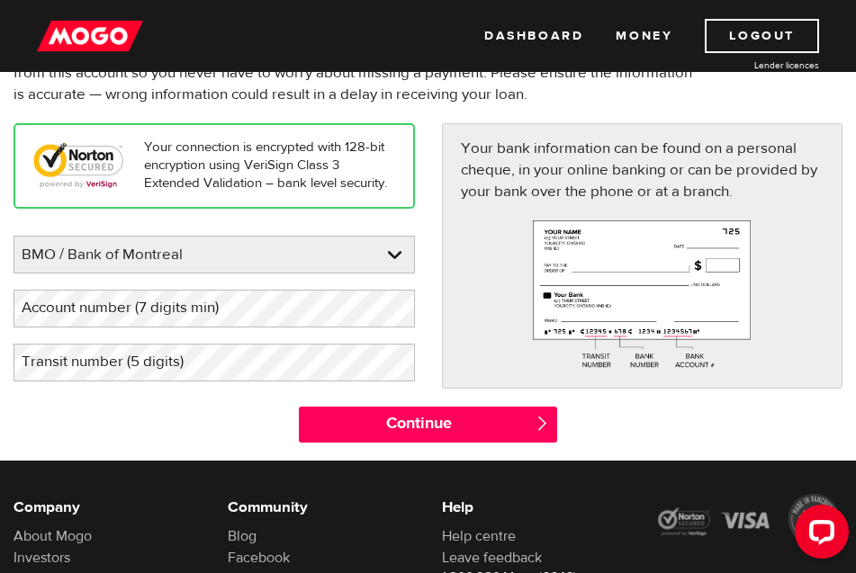
drag, startPoint x: 208, startPoint y: 308, endPoint x: 185, endPoint y: 279, distance: 36.5
click at [205, 307] on label "Account number (7 digits min)" at bounding box center [134, 308] width 242 height 37
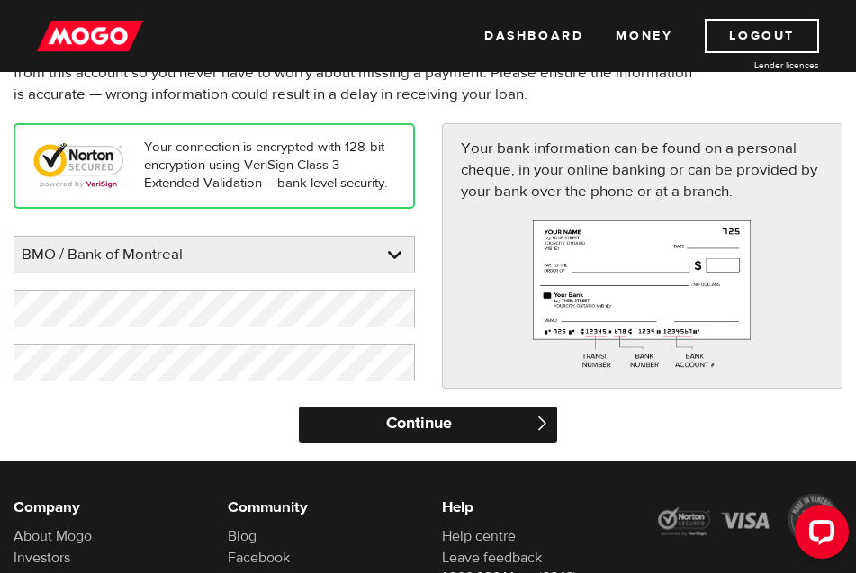
click at [407, 415] on input "Continue" at bounding box center [428, 425] width 258 height 36
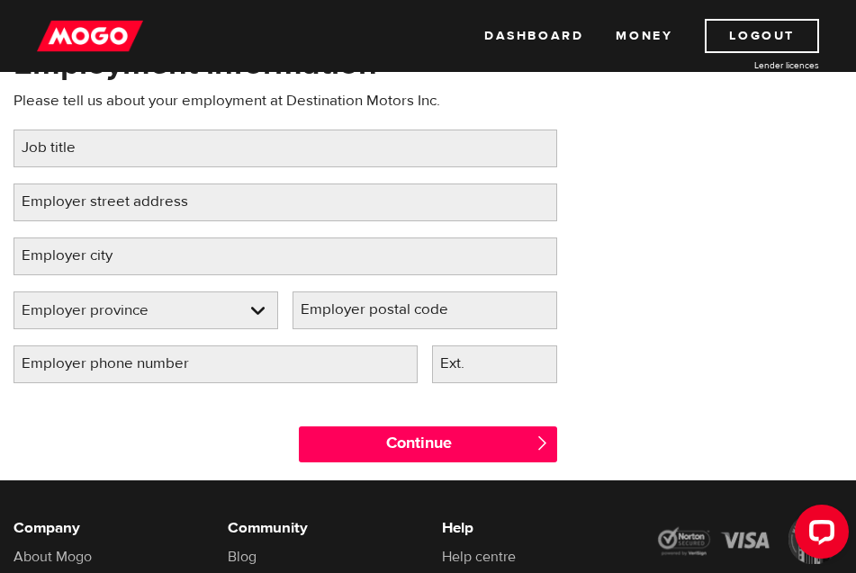
scroll to position [180, 0]
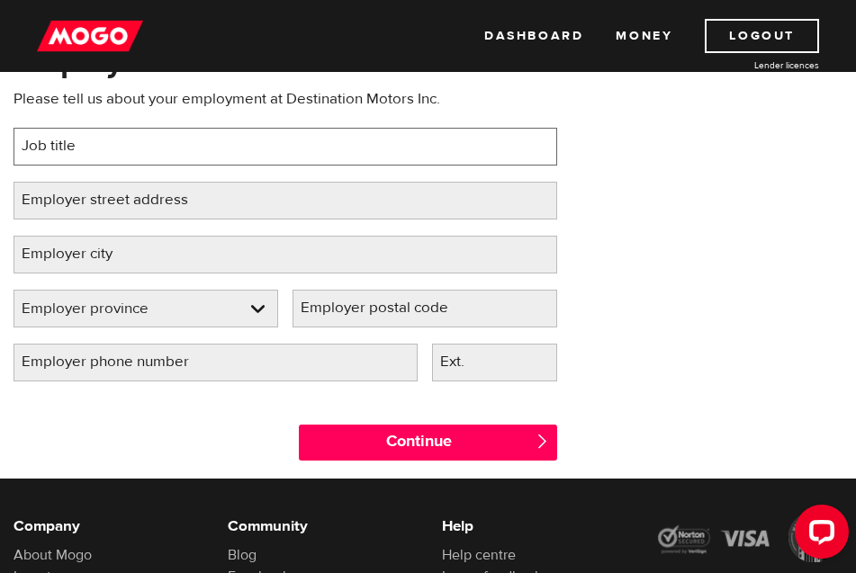
click at [239, 152] on input "Job title" at bounding box center [285, 147] width 544 height 38
type input "Parts Manager"
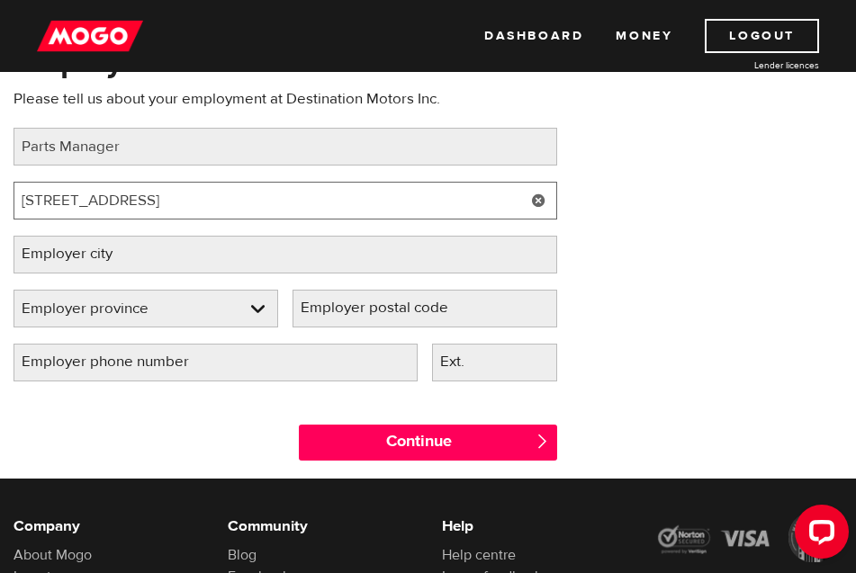
type input "[STREET_ADDRESS]"
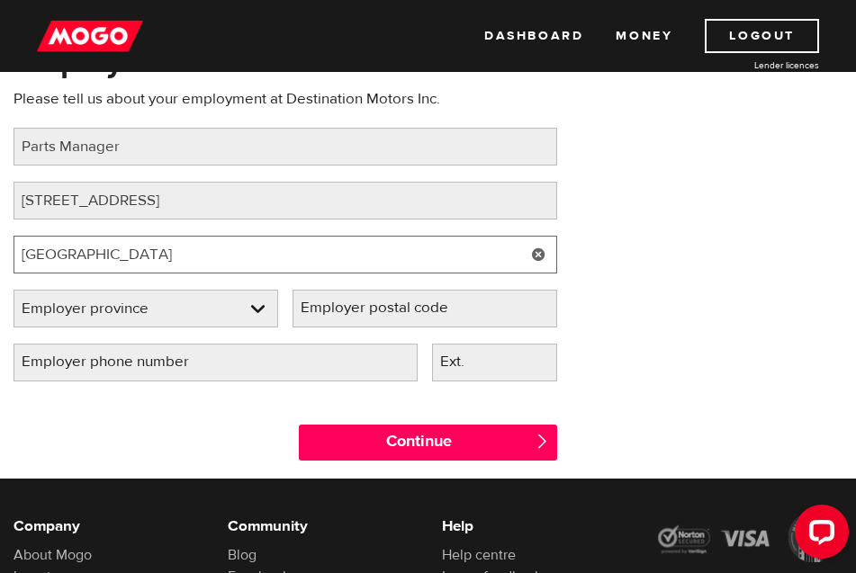
type input "[GEOGRAPHIC_DATA]"
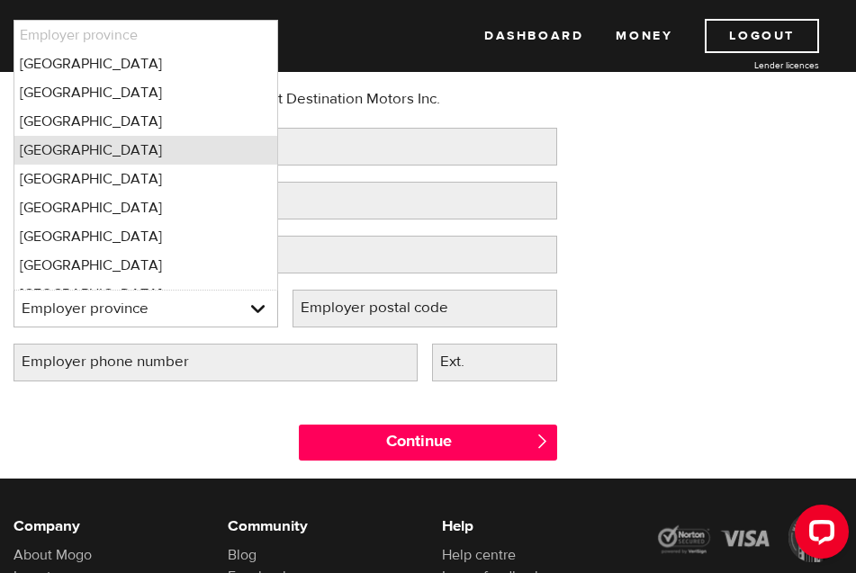
click at [241, 152] on li "[GEOGRAPHIC_DATA]" at bounding box center [145, 150] width 263 height 29
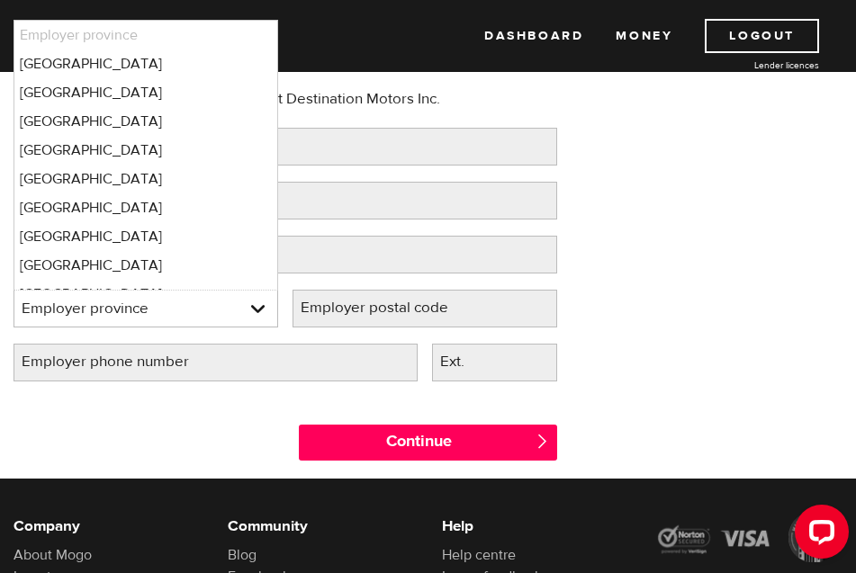
select select "MB"
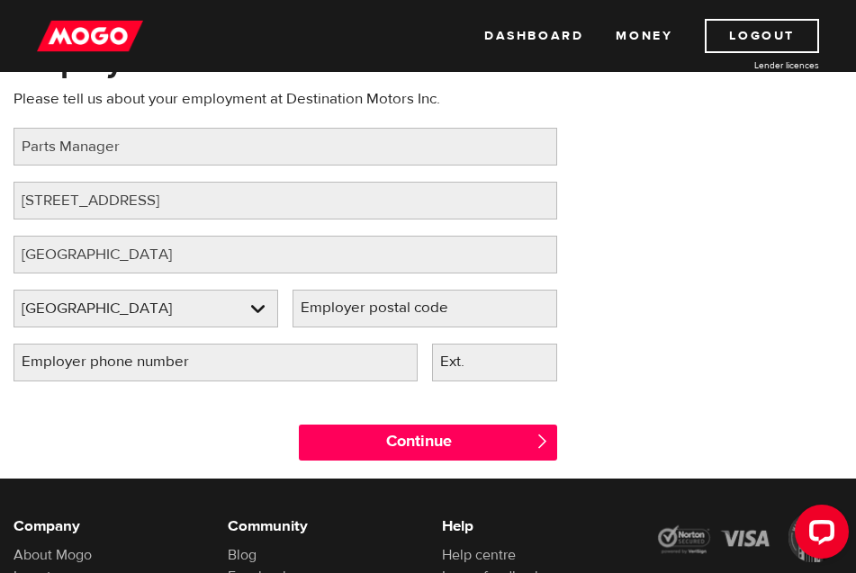
click at [404, 311] on label "Employer postal code" at bounding box center [388, 308] width 193 height 37
click at [404, 311] on input "Employer postal code" at bounding box center [424, 309] width 265 height 38
type input "R3K 0Z8"
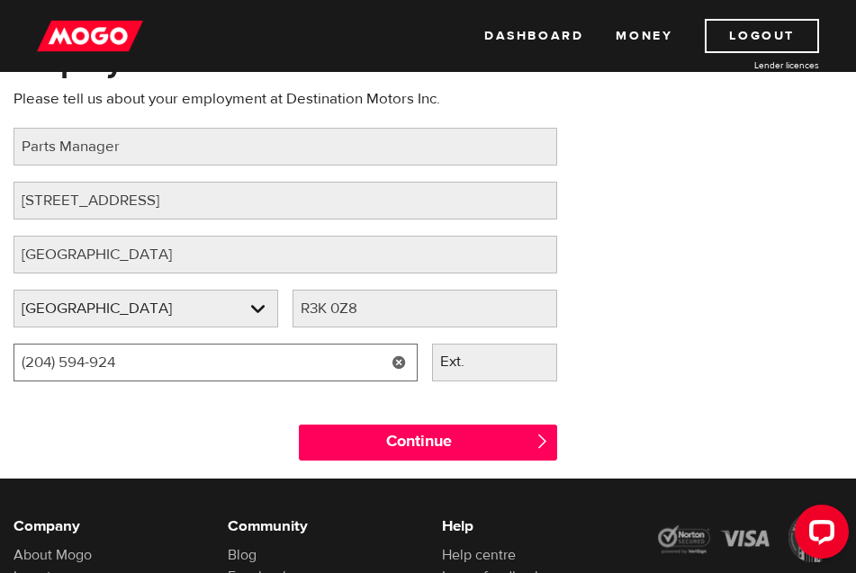
type input "[PHONE_NUMBER]"
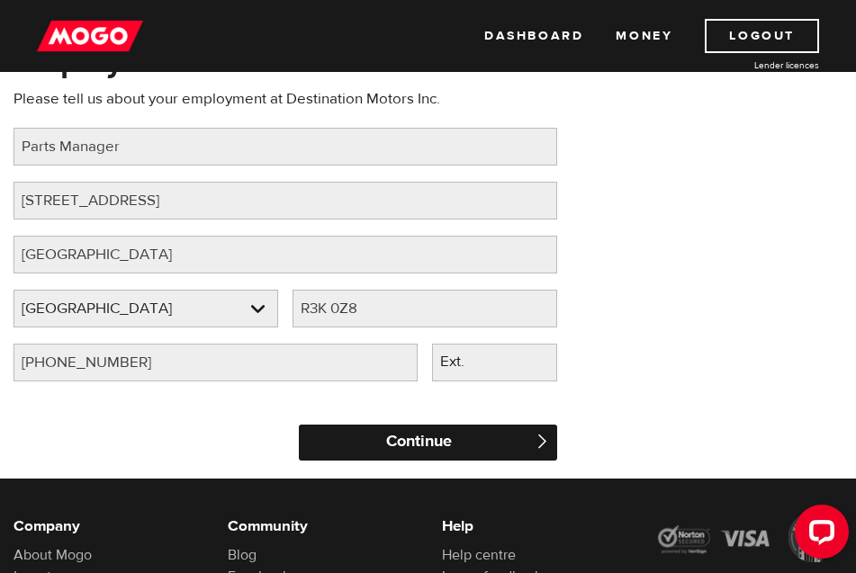
click at [504, 439] on input "Continue" at bounding box center [428, 443] width 258 height 36
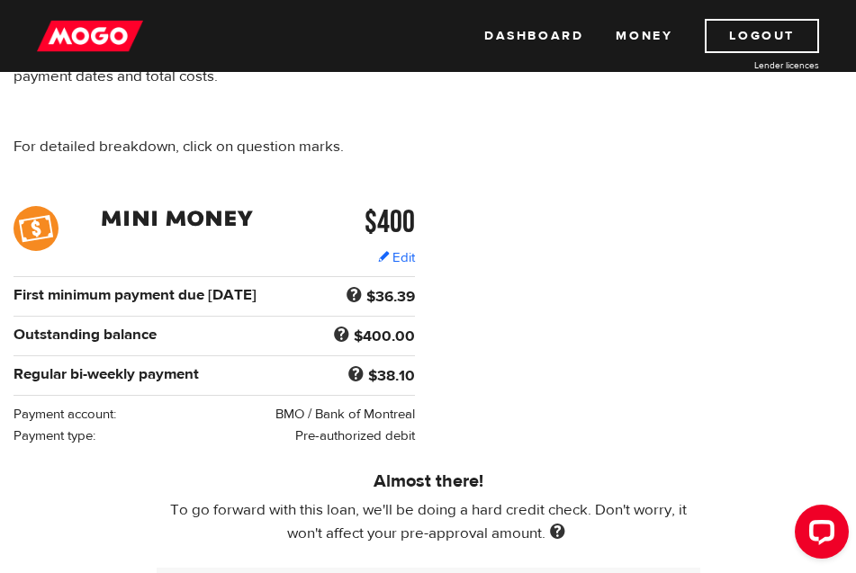
scroll to position [180, 0]
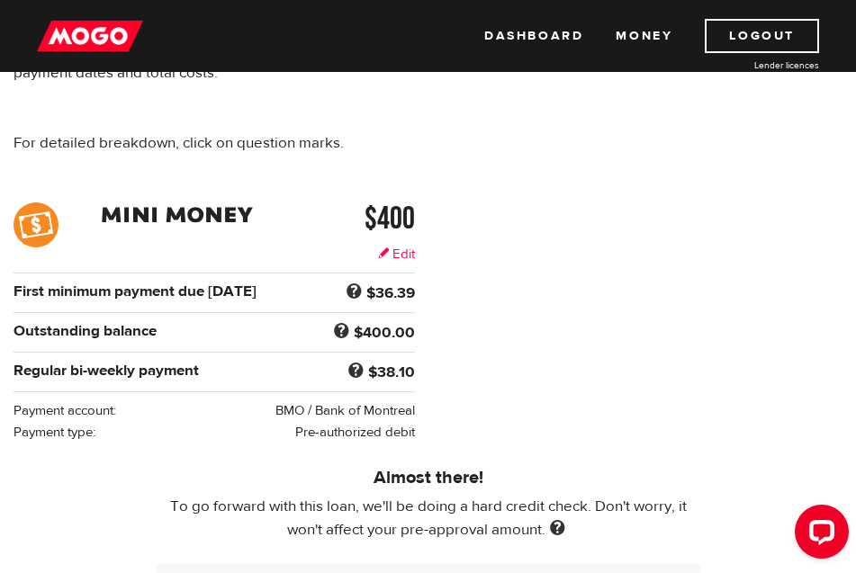
click at [409, 253] on link "Edit" at bounding box center [396, 254] width 37 height 19
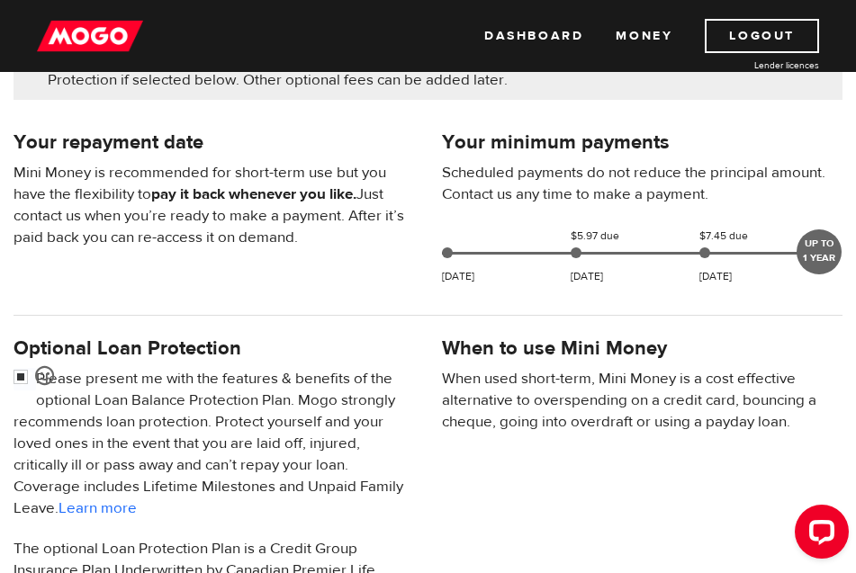
scroll to position [540, 0]
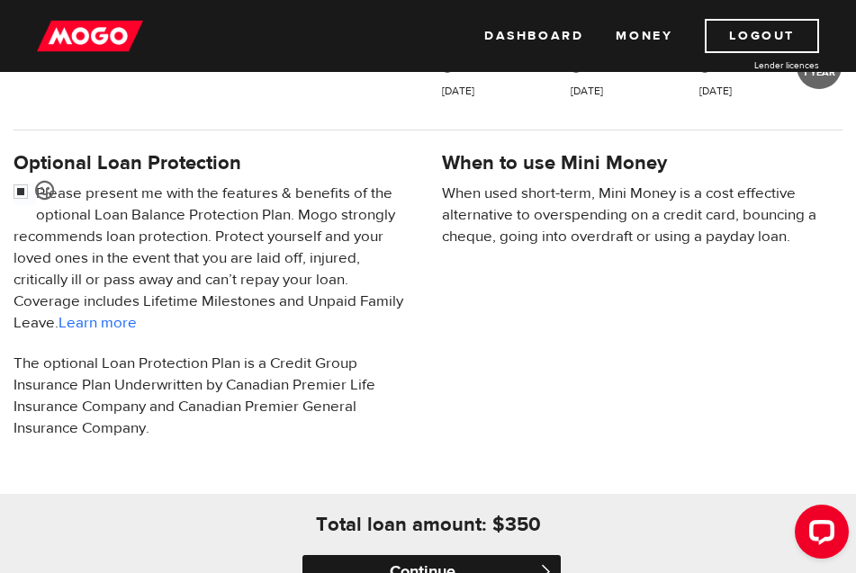
click at [434, 565] on input "Continue" at bounding box center [431, 573] width 258 height 36
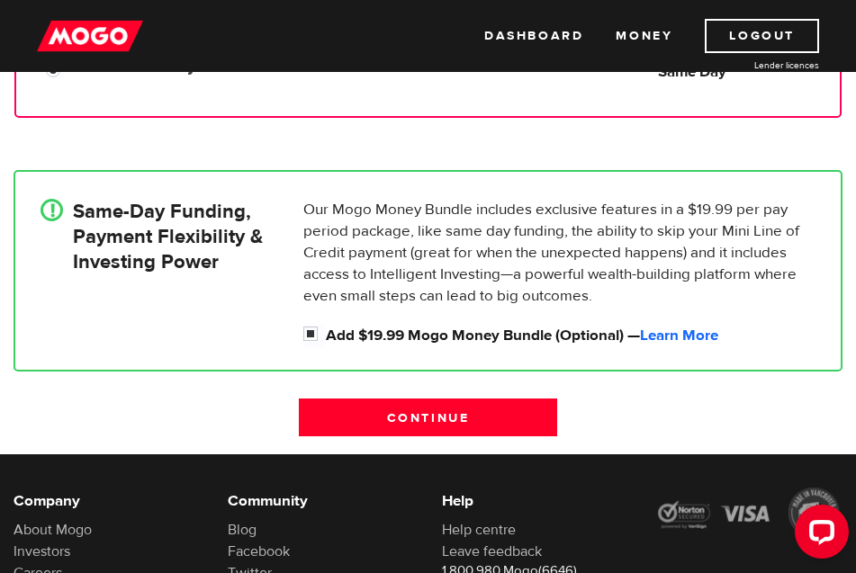
scroll to position [450, 0]
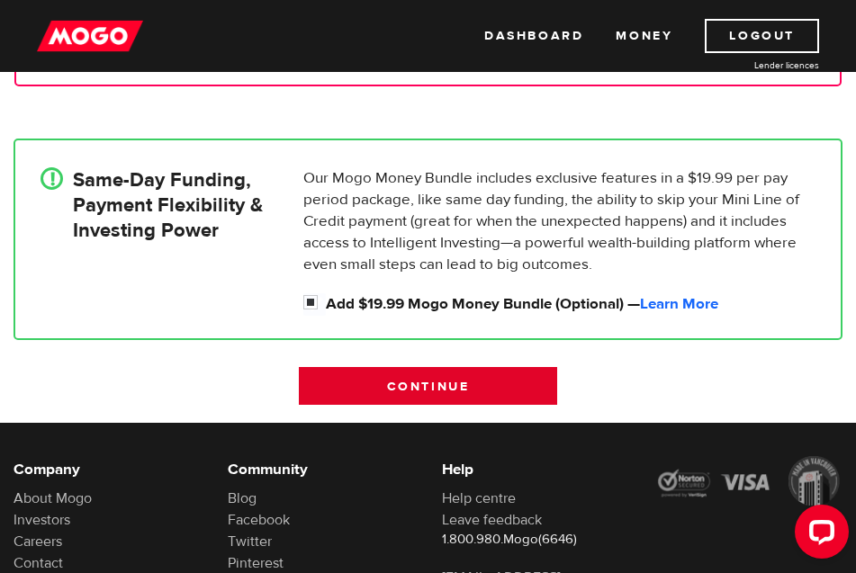
click at [419, 386] on input "Continue" at bounding box center [428, 386] width 258 height 38
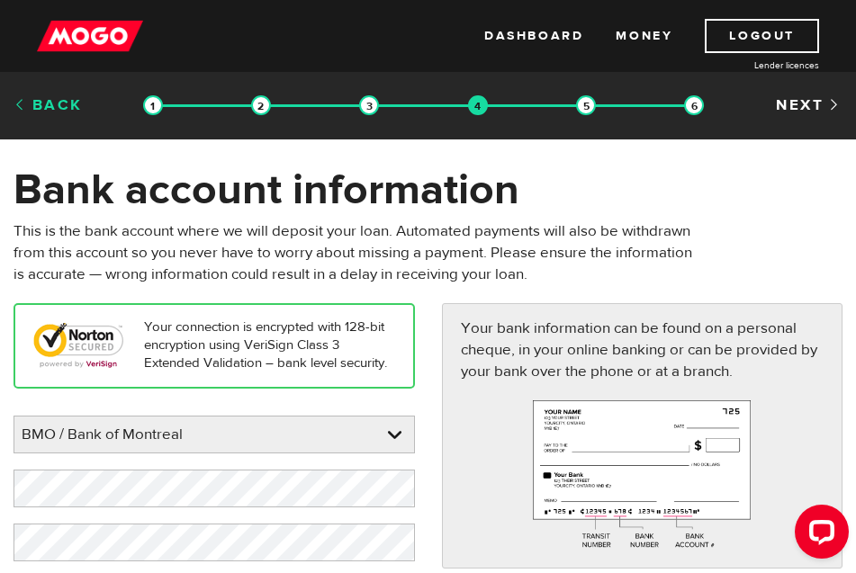
click at [59, 111] on link "Back" at bounding box center [47, 105] width 69 height 20
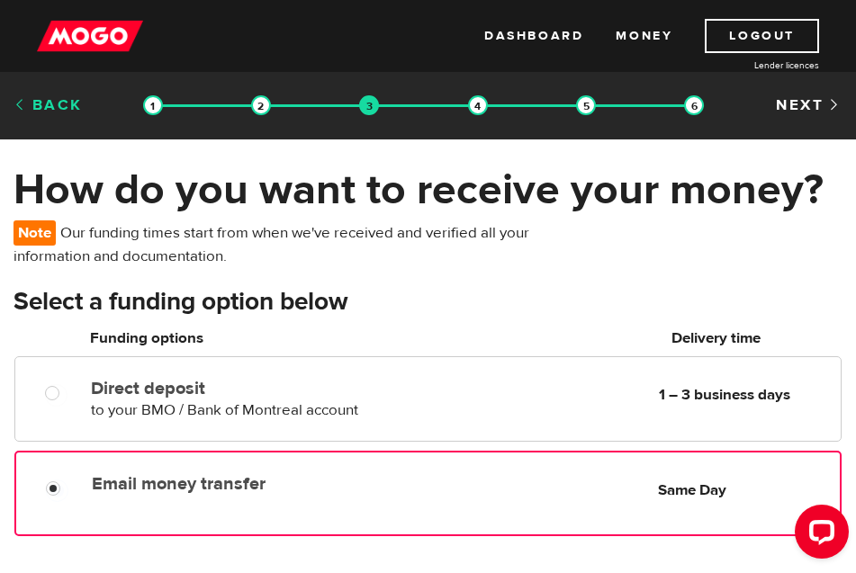
click at [70, 105] on link "Back" at bounding box center [47, 105] width 69 height 20
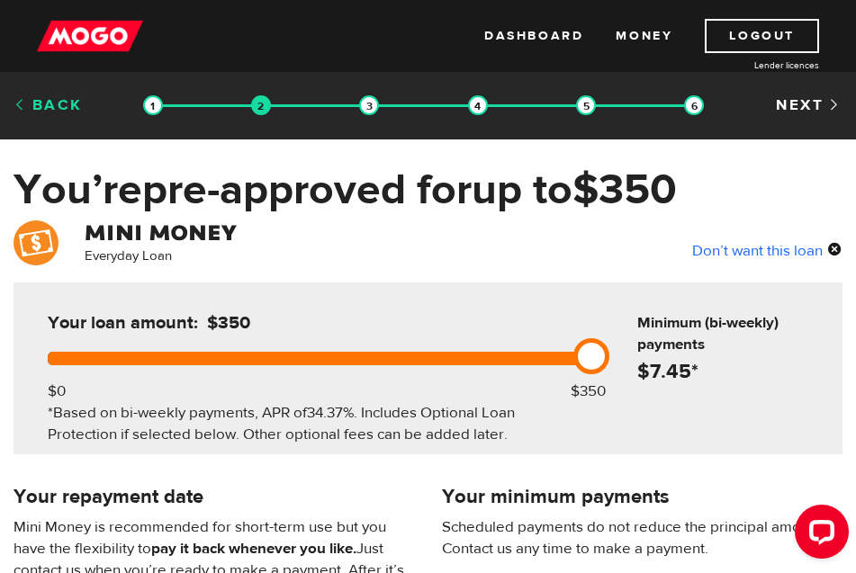
click at [59, 103] on link "Back" at bounding box center [47, 105] width 69 height 20
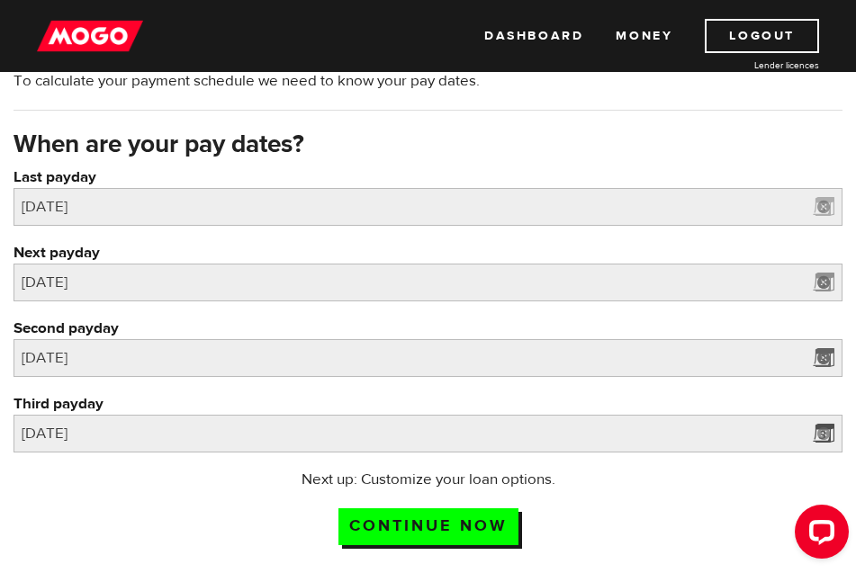
scroll to position [441, 0]
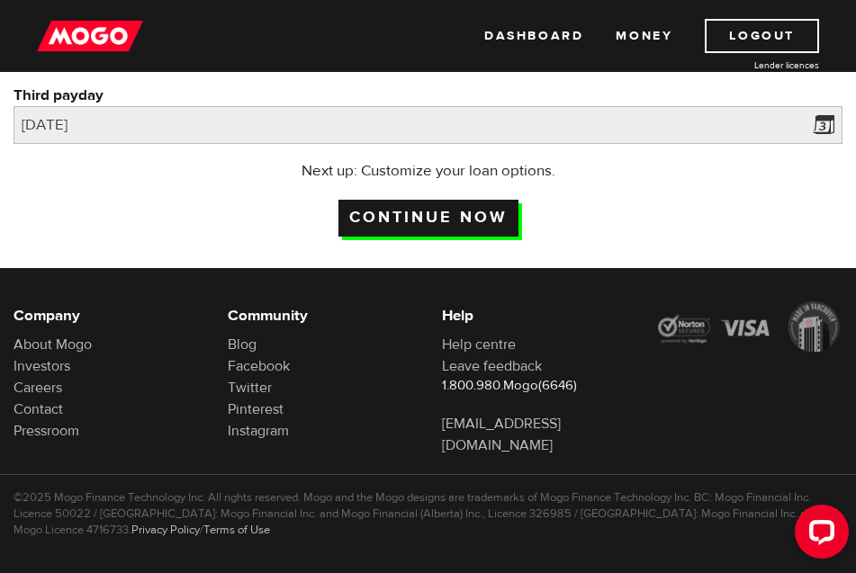
click at [438, 215] on input "Continue now" at bounding box center [428, 218] width 180 height 37
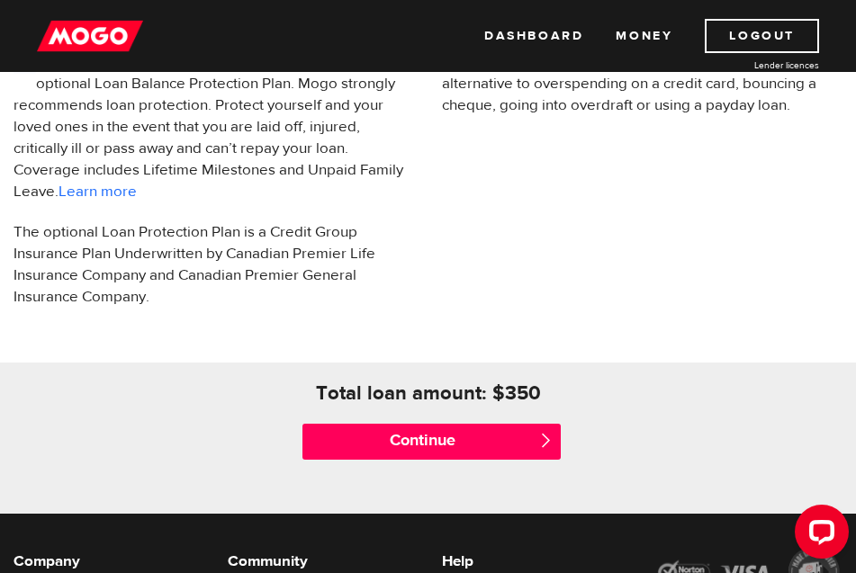
scroll to position [810, 0]
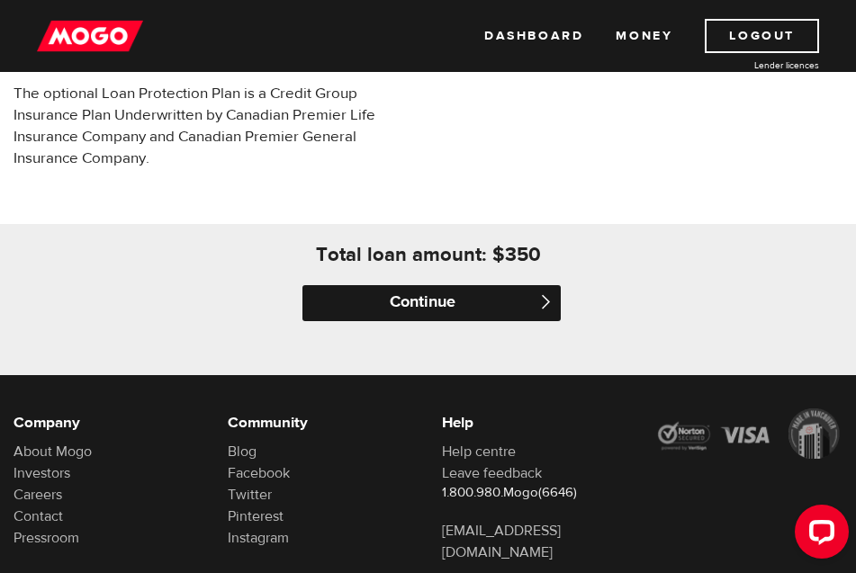
click at [462, 289] on input "Continue" at bounding box center [431, 303] width 258 height 36
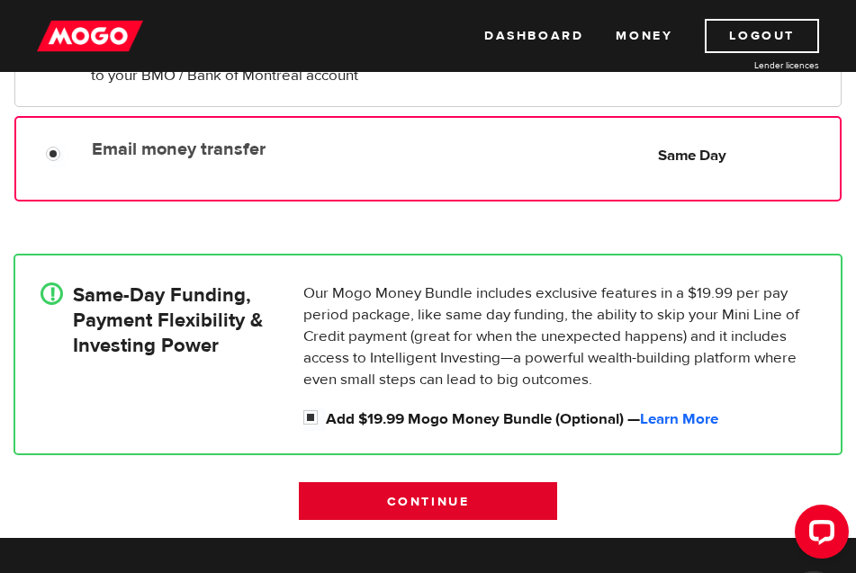
scroll to position [540, 0]
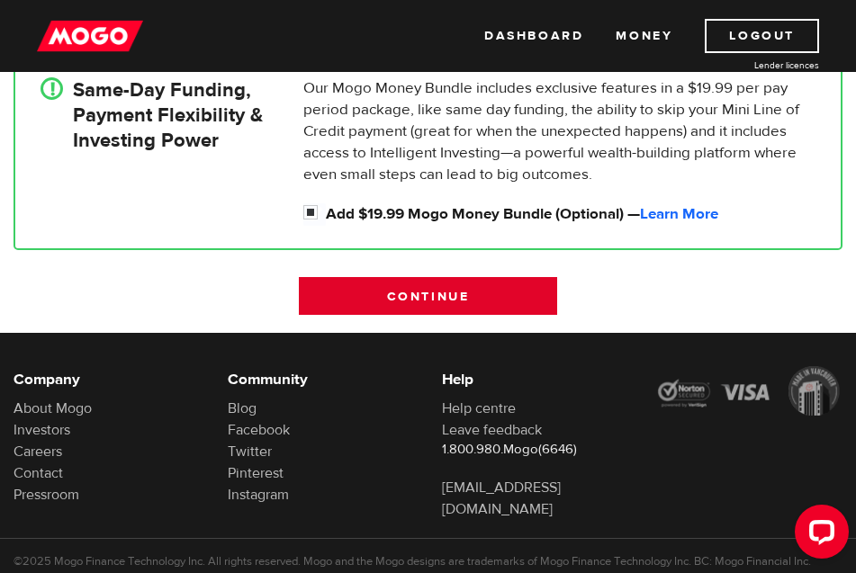
click at [499, 288] on input "Continue" at bounding box center [428, 296] width 258 height 38
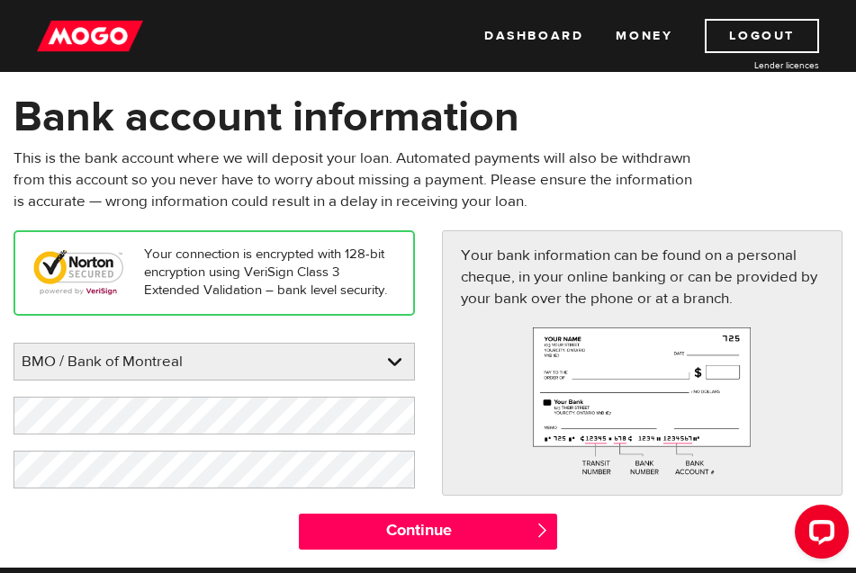
scroll to position [270, 0]
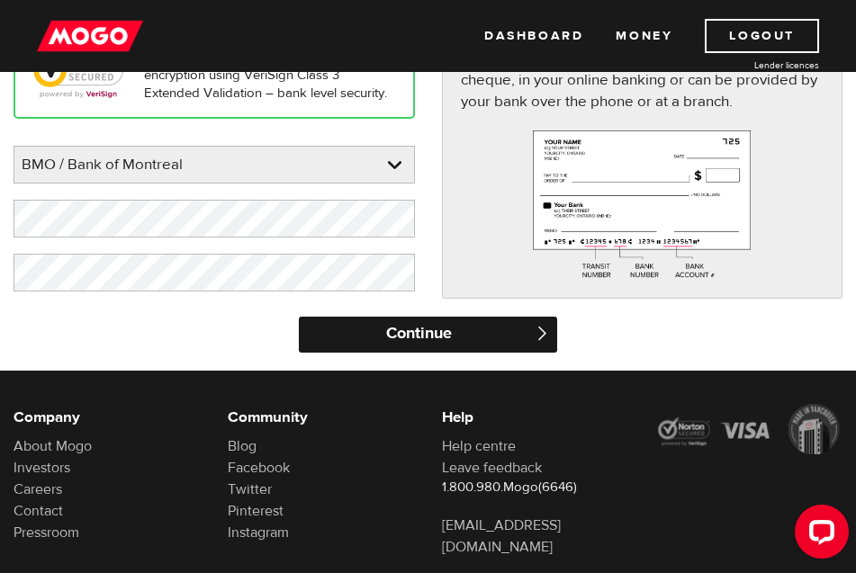
click at [434, 329] on input "Continue" at bounding box center [428, 335] width 258 height 36
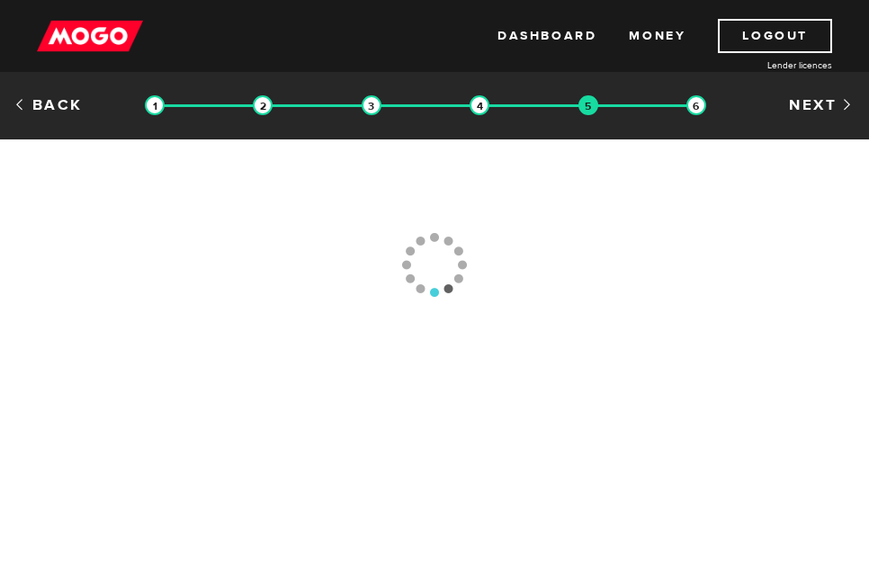
type input "[PHONE_NUMBER]"
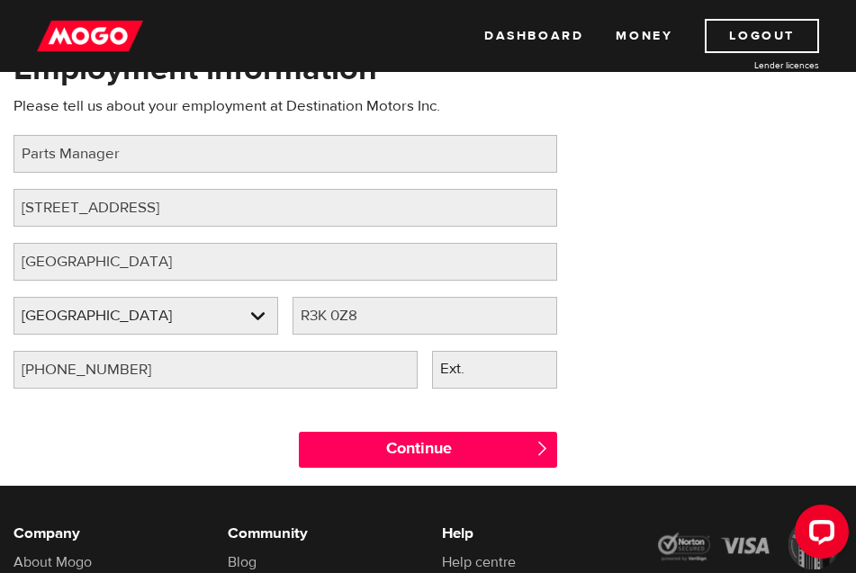
scroll to position [180, 0]
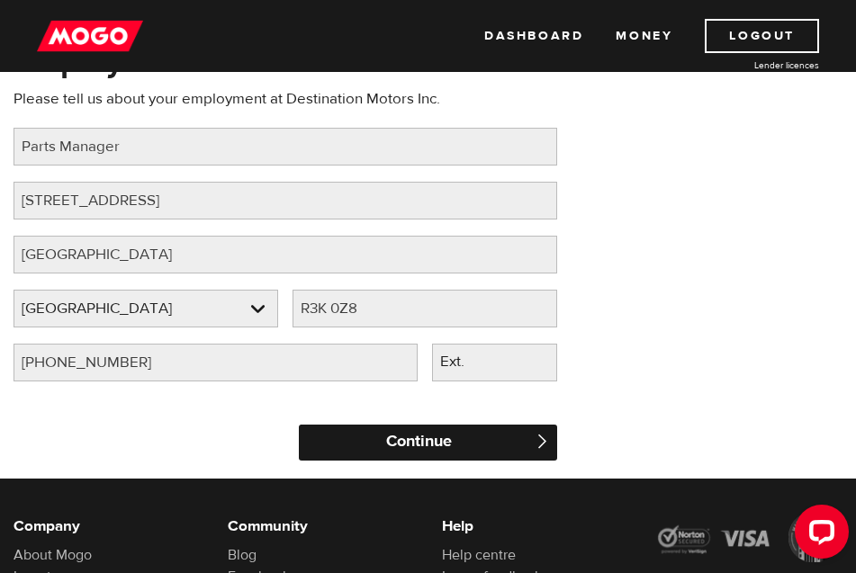
click at [450, 436] on input "Continue" at bounding box center [428, 443] width 258 height 36
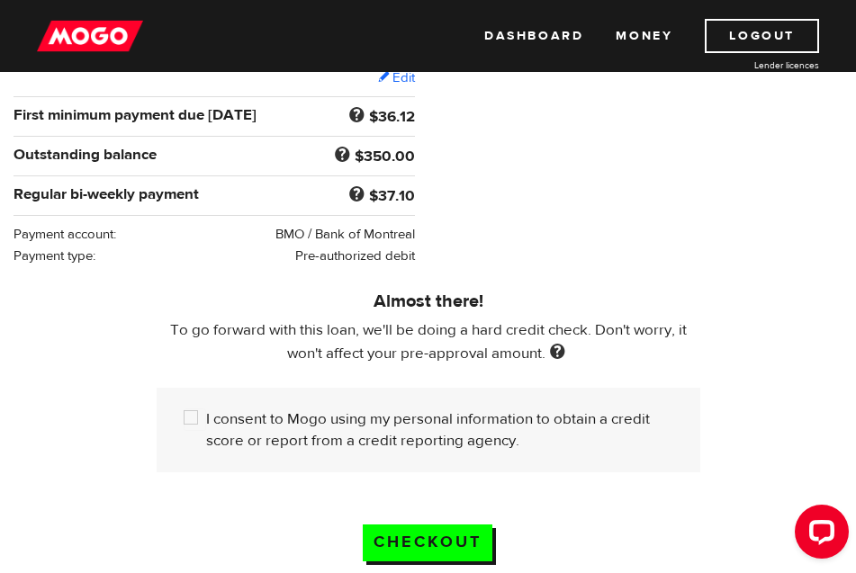
scroll to position [360, 0]
